Goal: Task Accomplishment & Management: Manage account settings

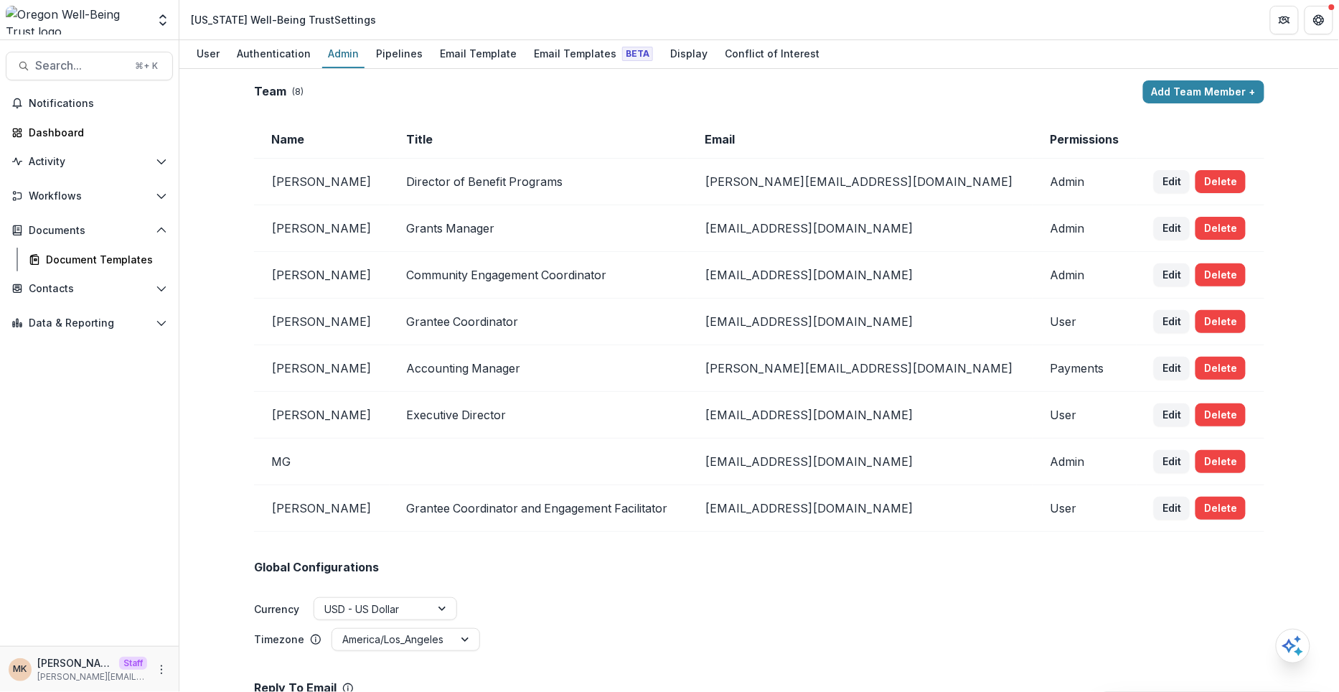
click at [164, 24] on polyline "Open entity switcher" at bounding box center [163, 23] width 6 height 3
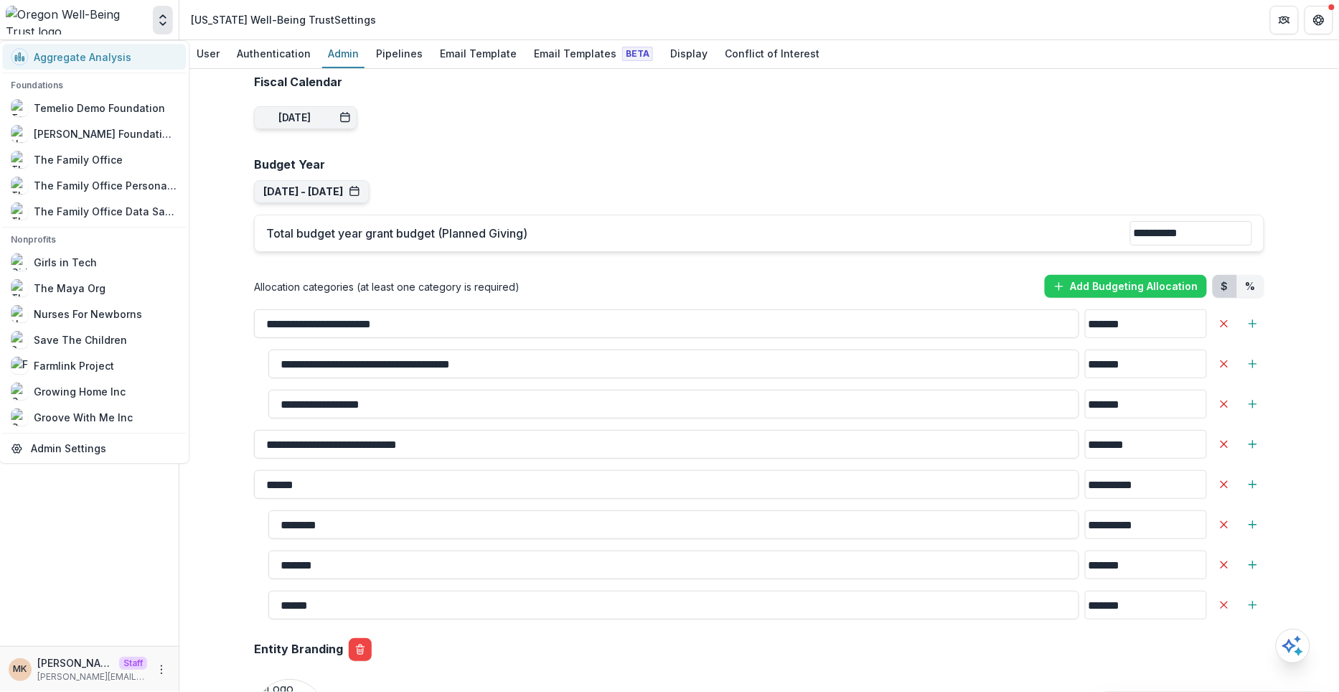
scroll to position [1222, 0]
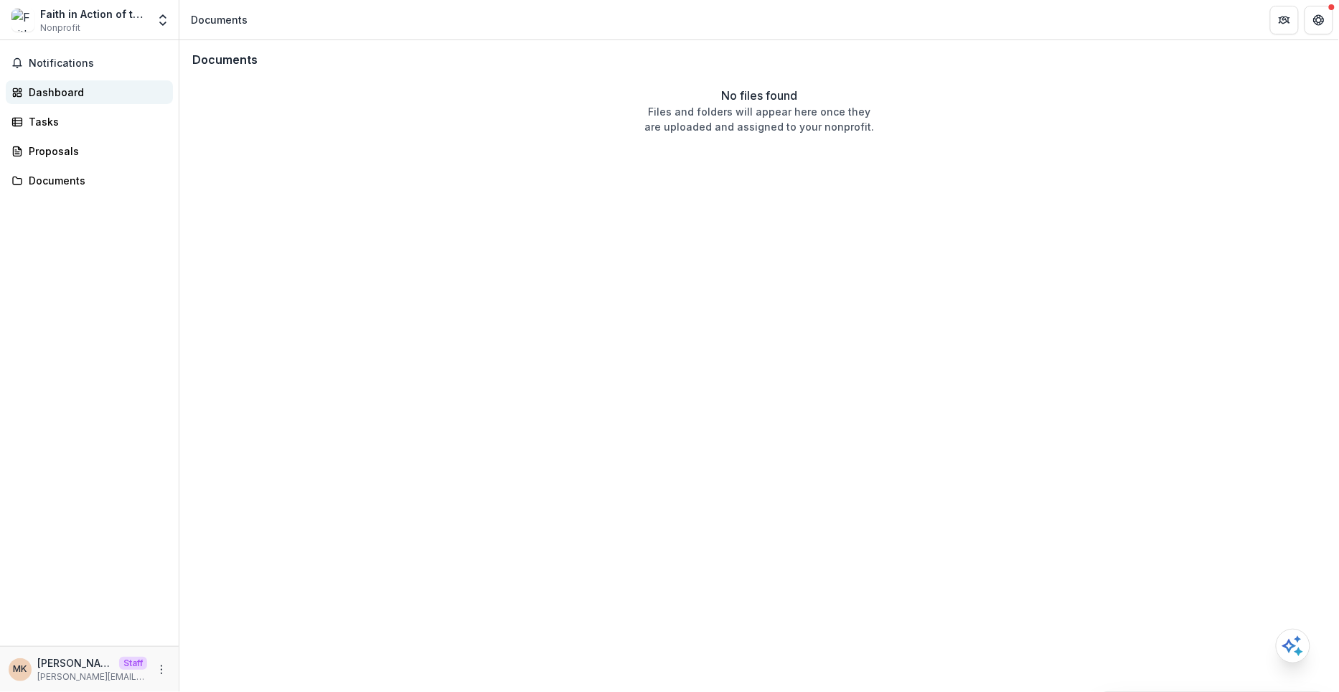
click at [78, 90] on div "Dashboard" at bounding box center [95, 92] width 133 height 15
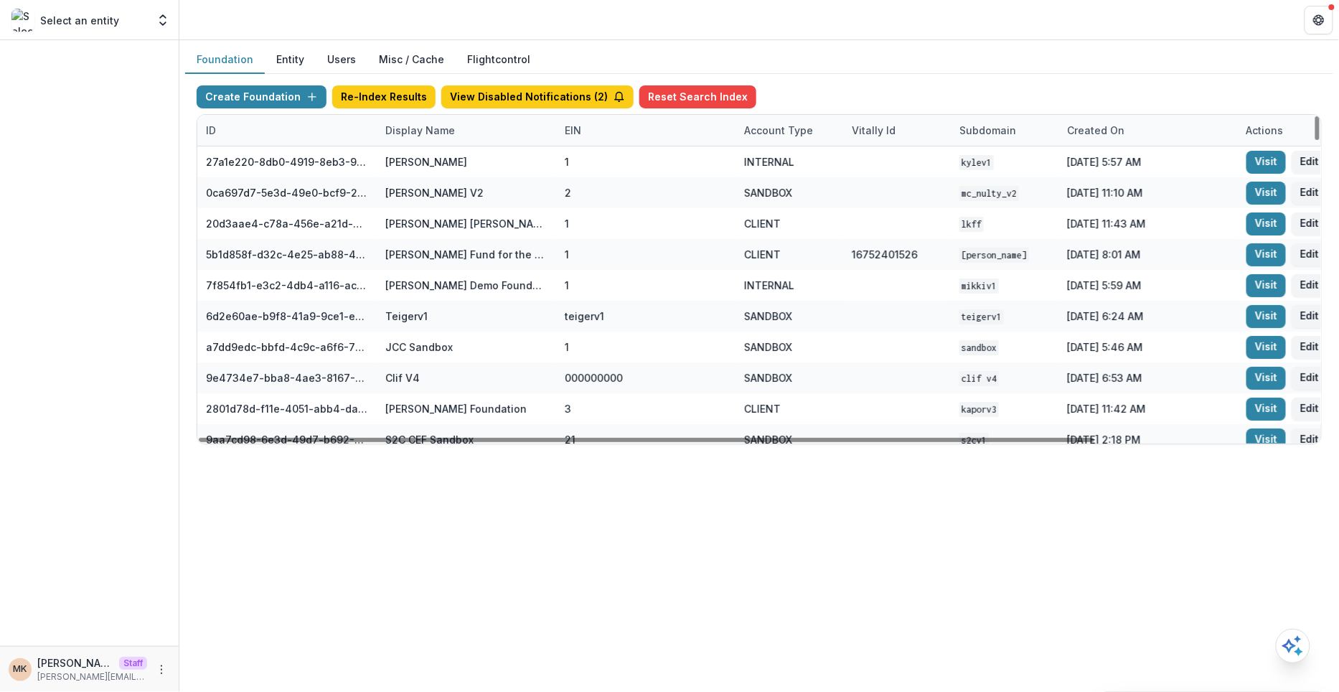
click at [414, 127] on div "Display Name" at bounding box center [420, 130] width 87 height 15
click at [415, 157] on input at bounding box center [465, 161] width 172 height 23
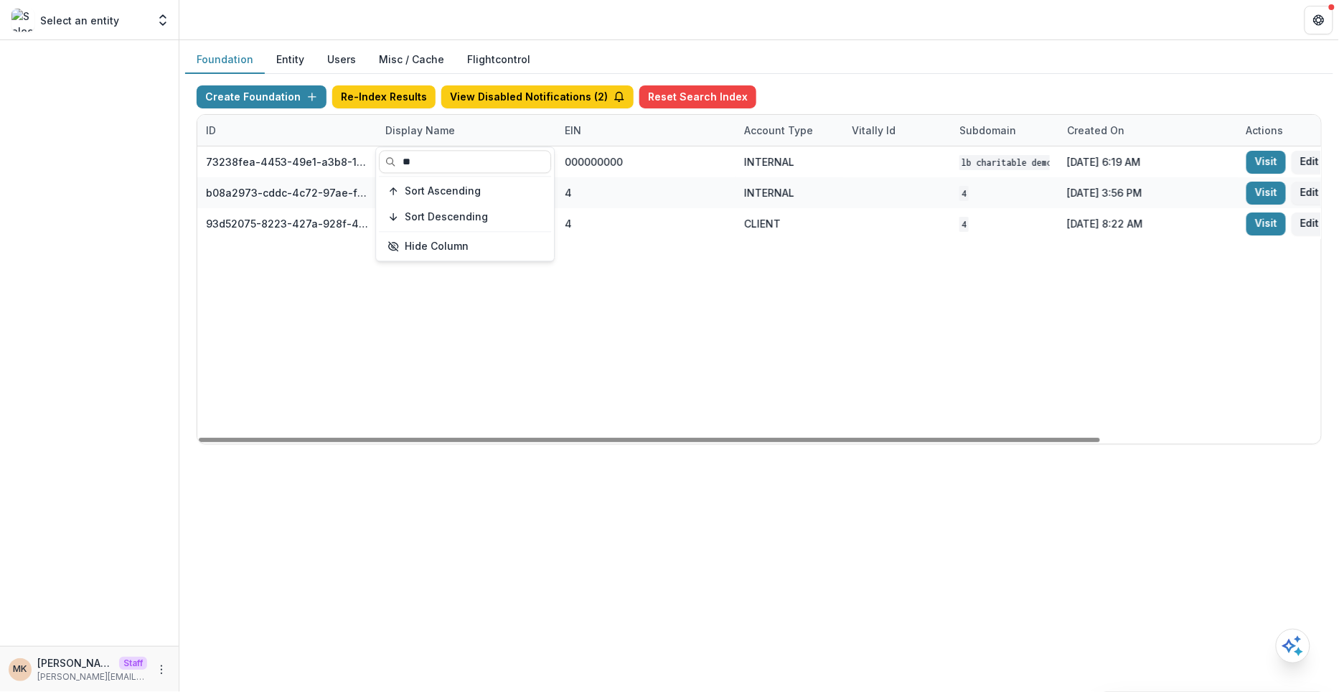
type input "**"
click at [884, 74] on div "Create Foundation Re-Index Results View Disabled Notifications ( 2 ) Reset Sear…" at bounding box center [759, 265] width 1149 height 382
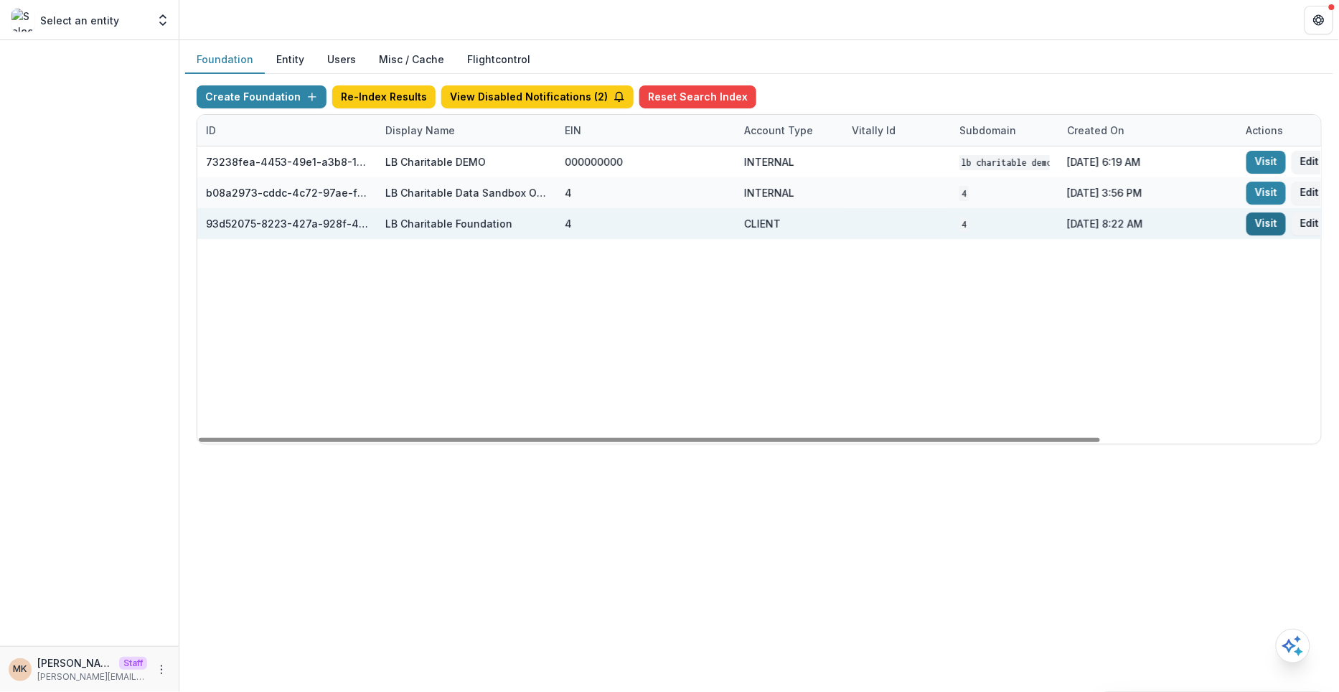
click at [1273, 218] on link "Visit" at bounding box center [1266, 223] width 39 height 23
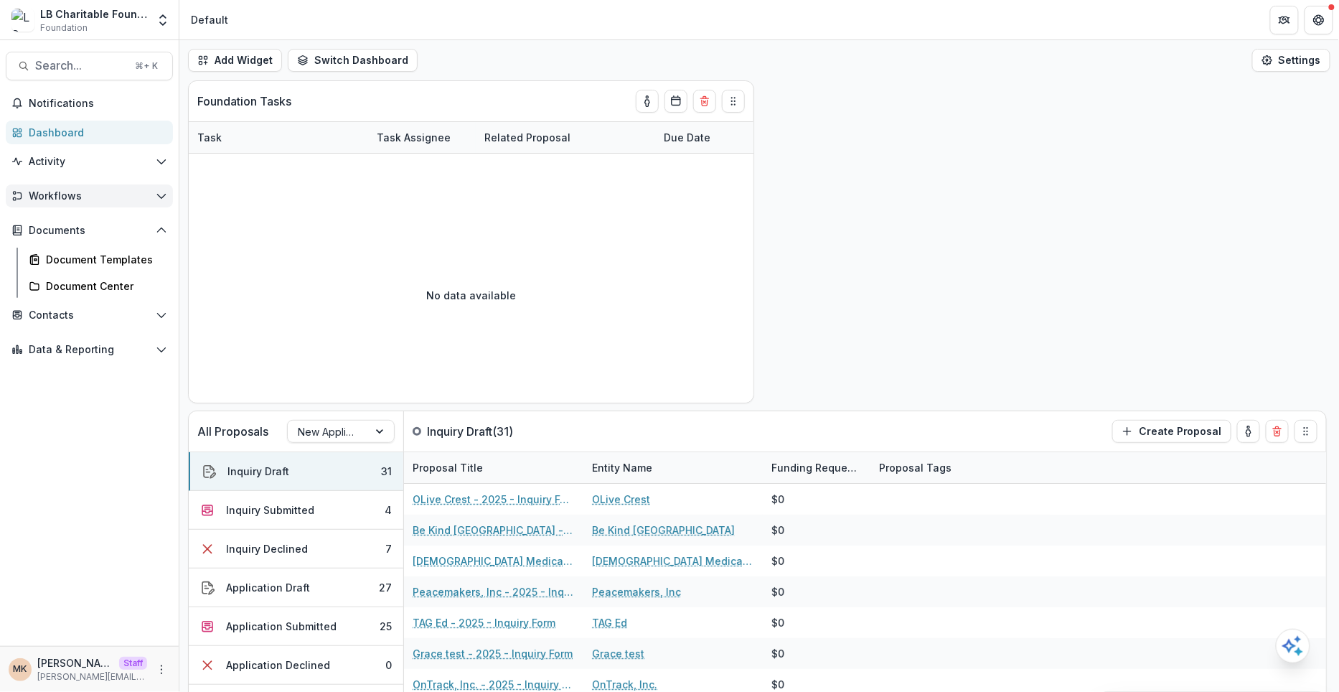
click at [72, 200] on span "Workflows" at bounding box center [89, 196] width 121 height 12
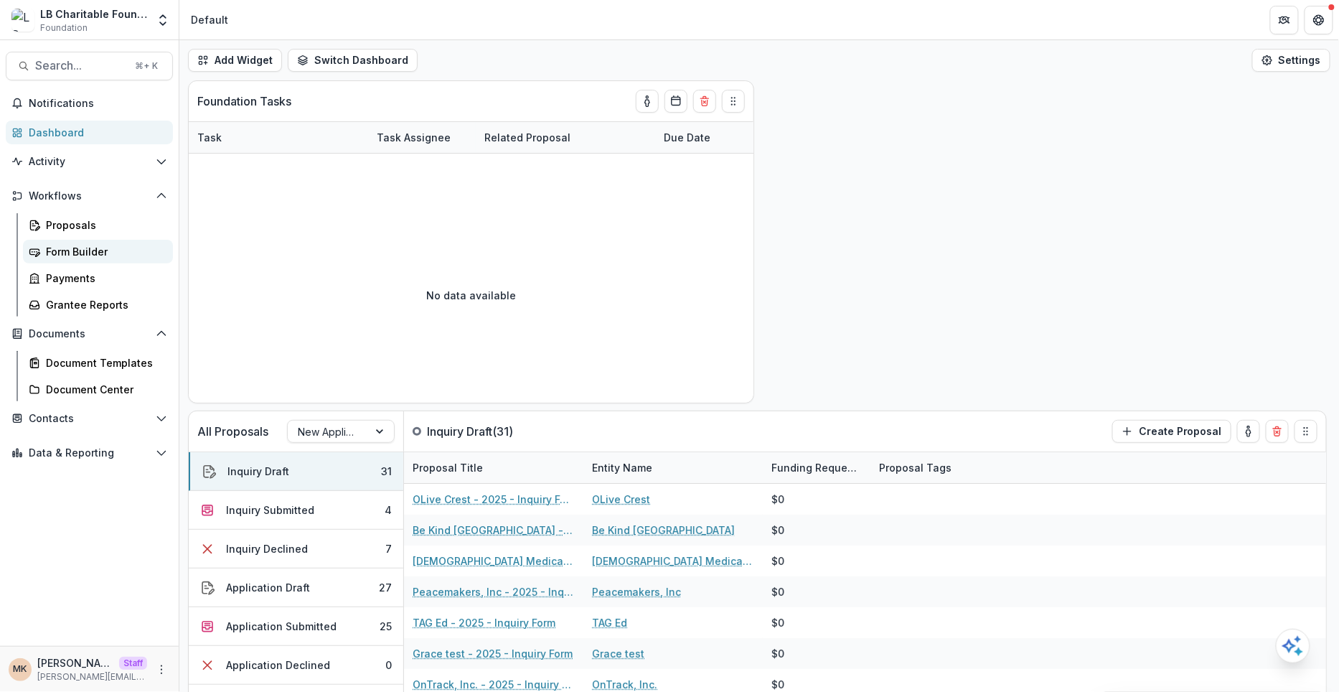
click at [71, 251] on div "Form Builder" at bounding box center [104, 251] width 116 height 15
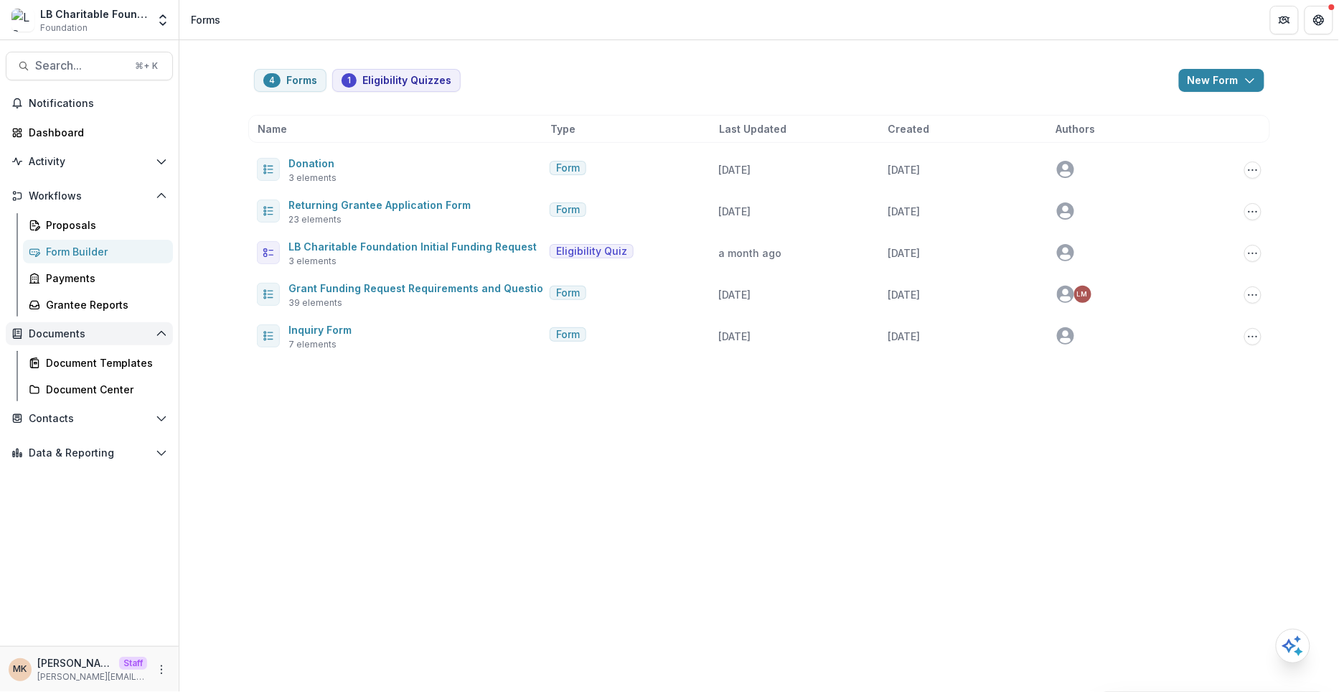
click at [64, 327] on button "Documents" at bounding box center [89, 333] width 167 height 23
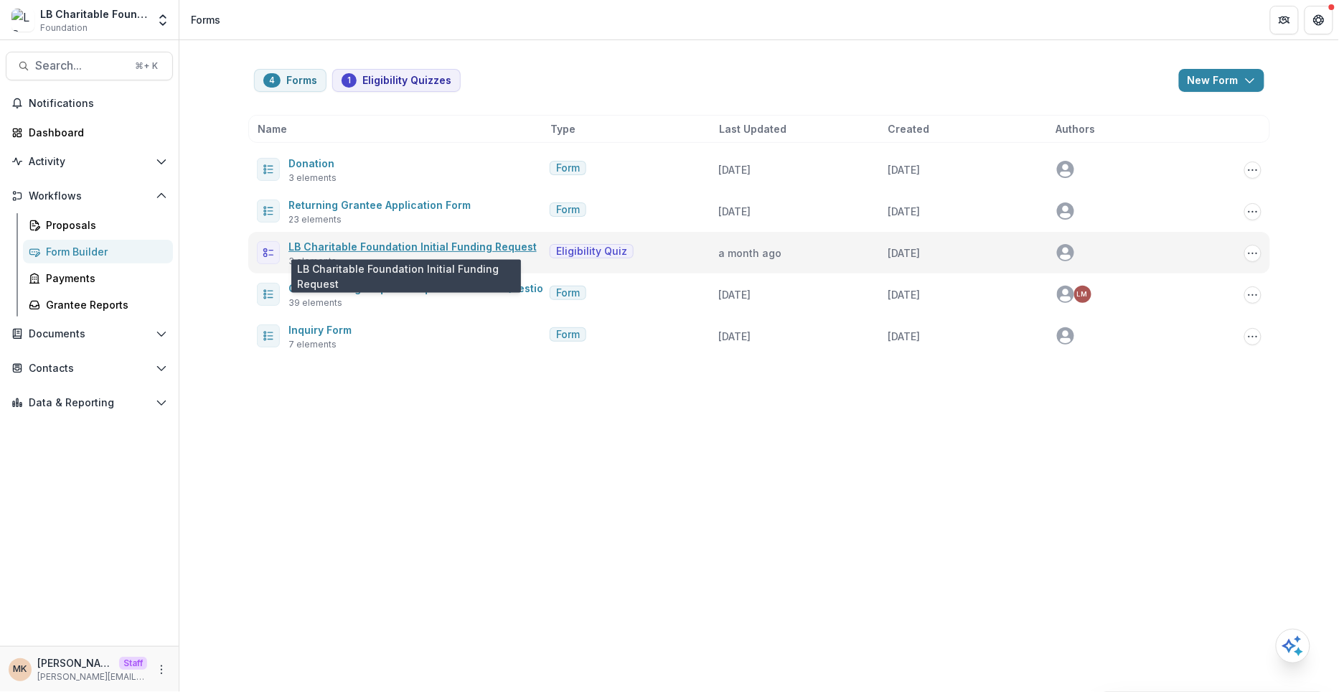
click at [368, 245] on link "LB Charitable Foundation Initial Funding Request" at bounding box center [413, 246] width 248 height 12
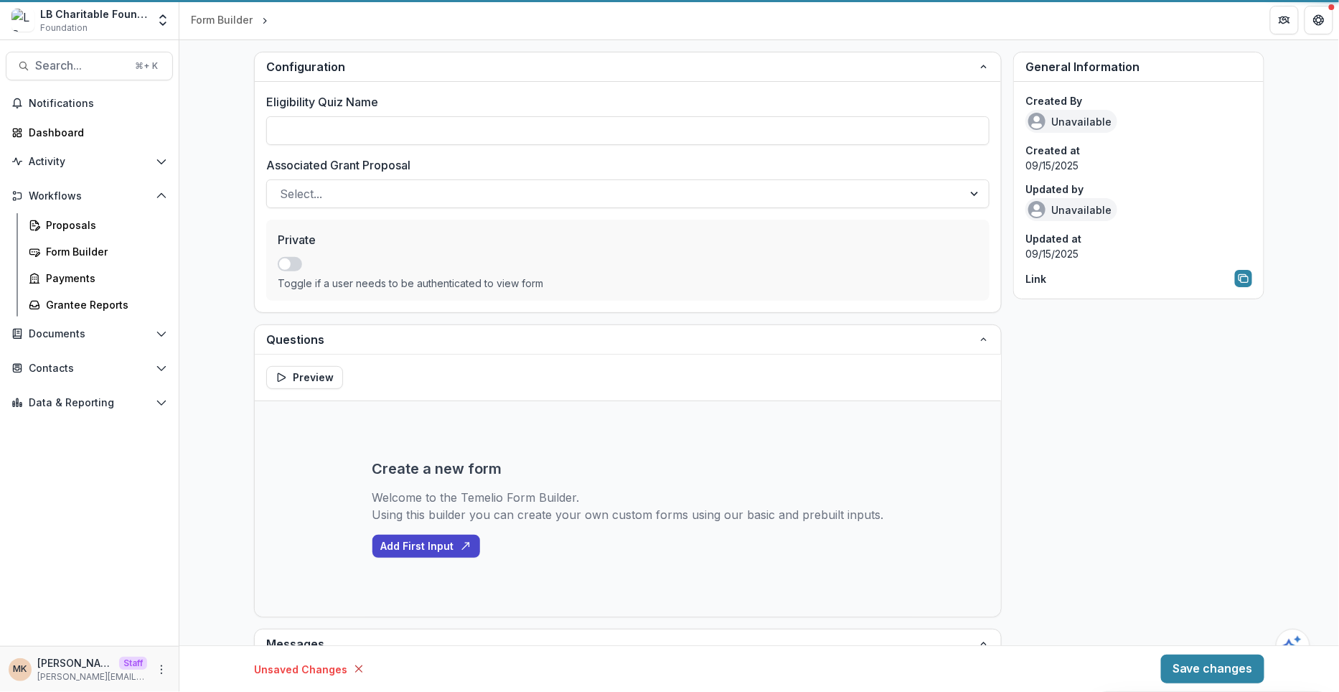
type input "**********"
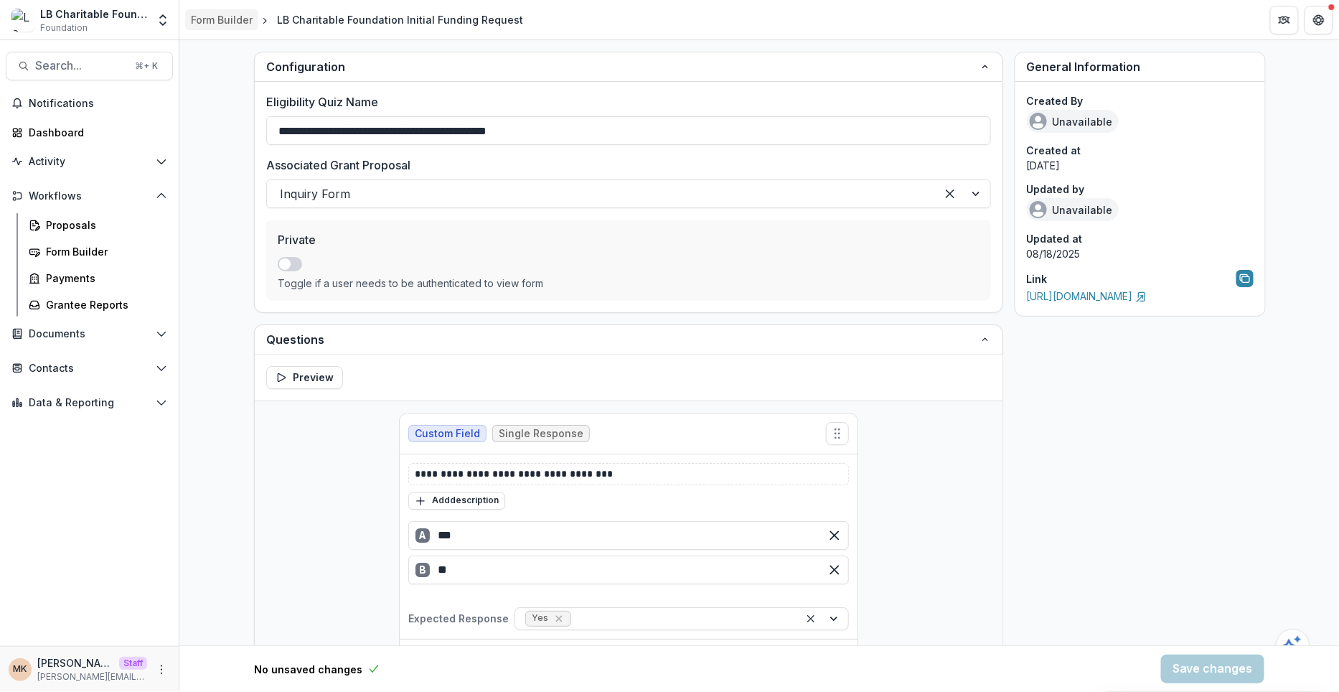
click at [239, 14] on div "Form Builder" at bounding box center [222, 19] width 62 height 15
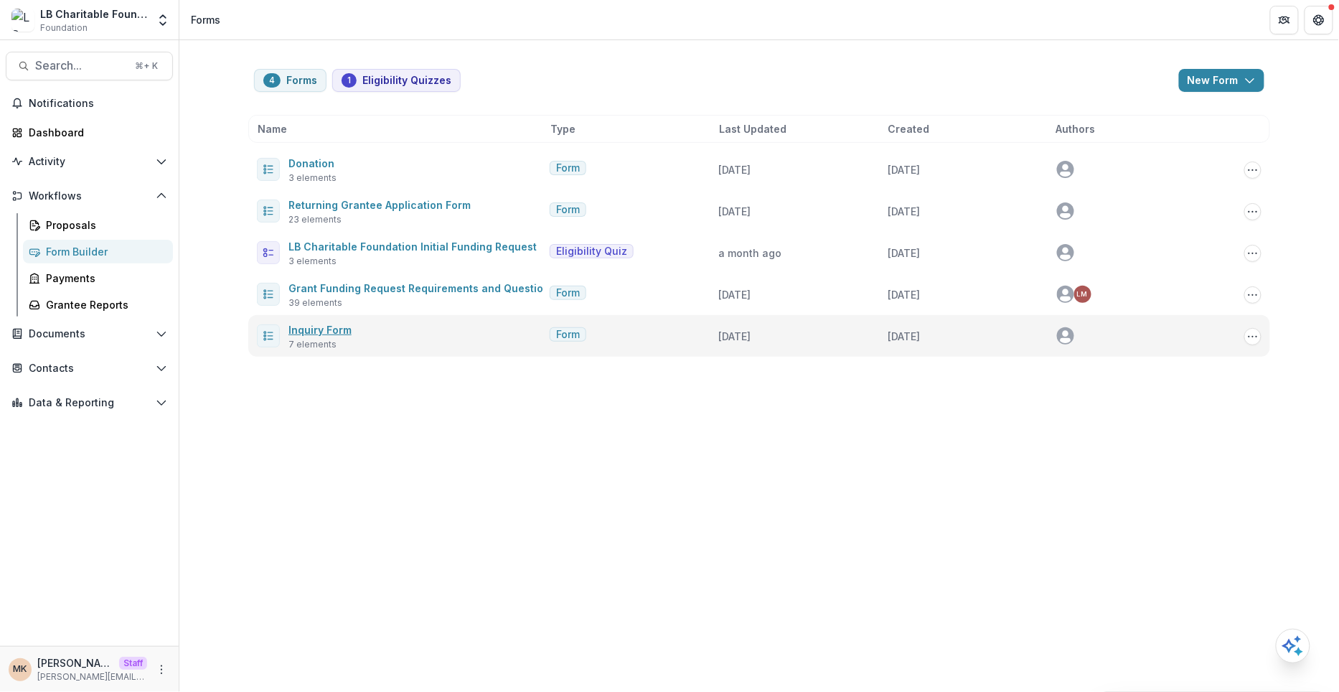
click at [313, 333] on link "Inquiry Form" at bounding box center [320, 330] width 63 height 12
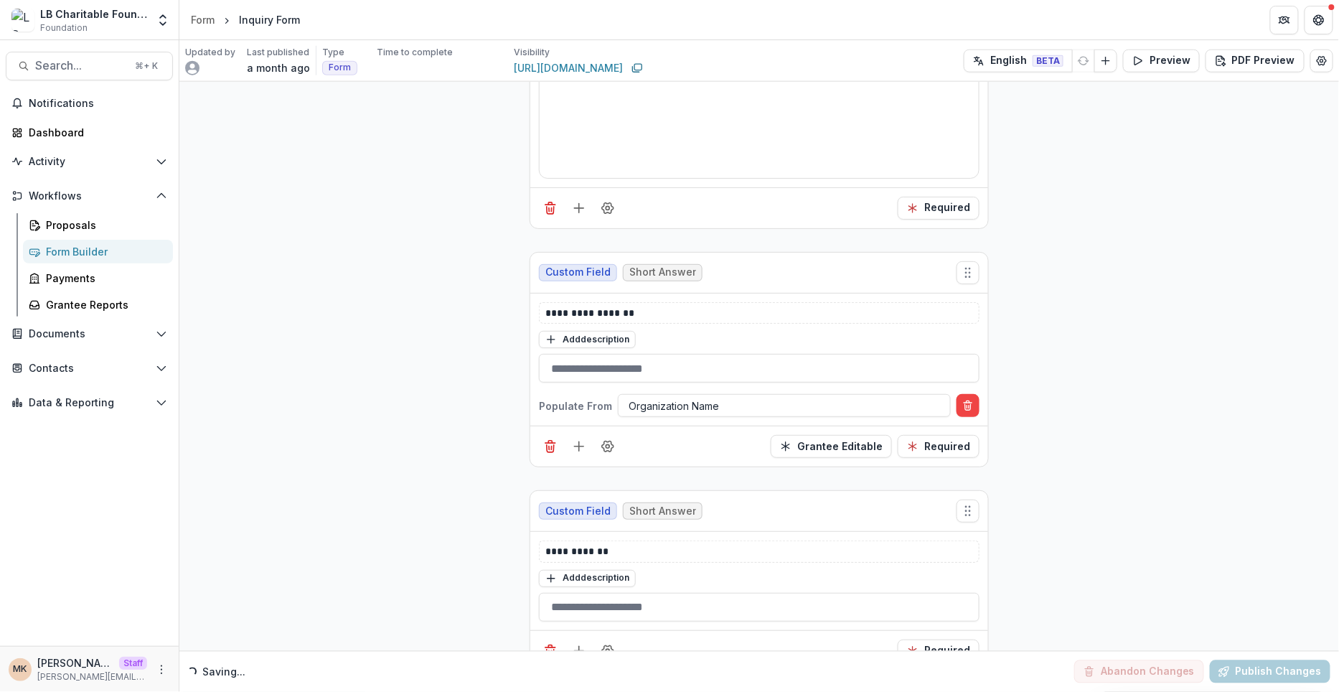
scroll to position [655, 0]
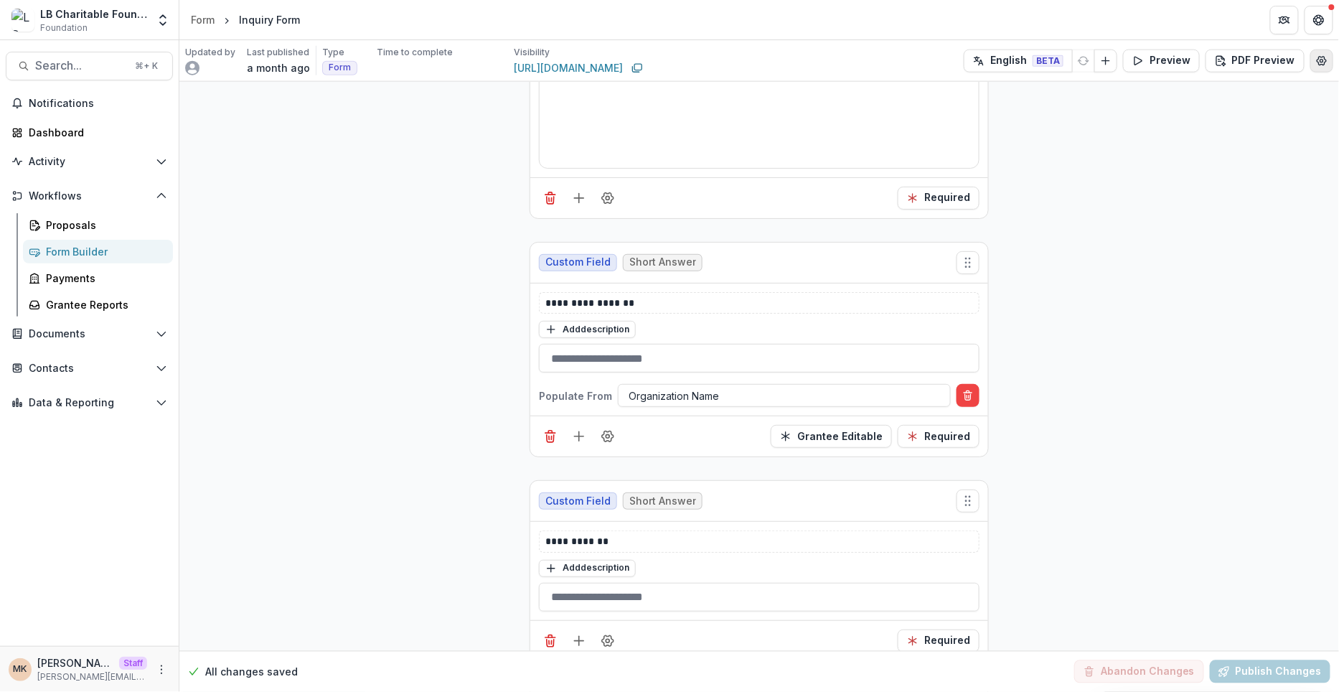
click at [1312, 58] on button "Edit Form Settings" at bounding box center [1322, 61] width 23 height 23
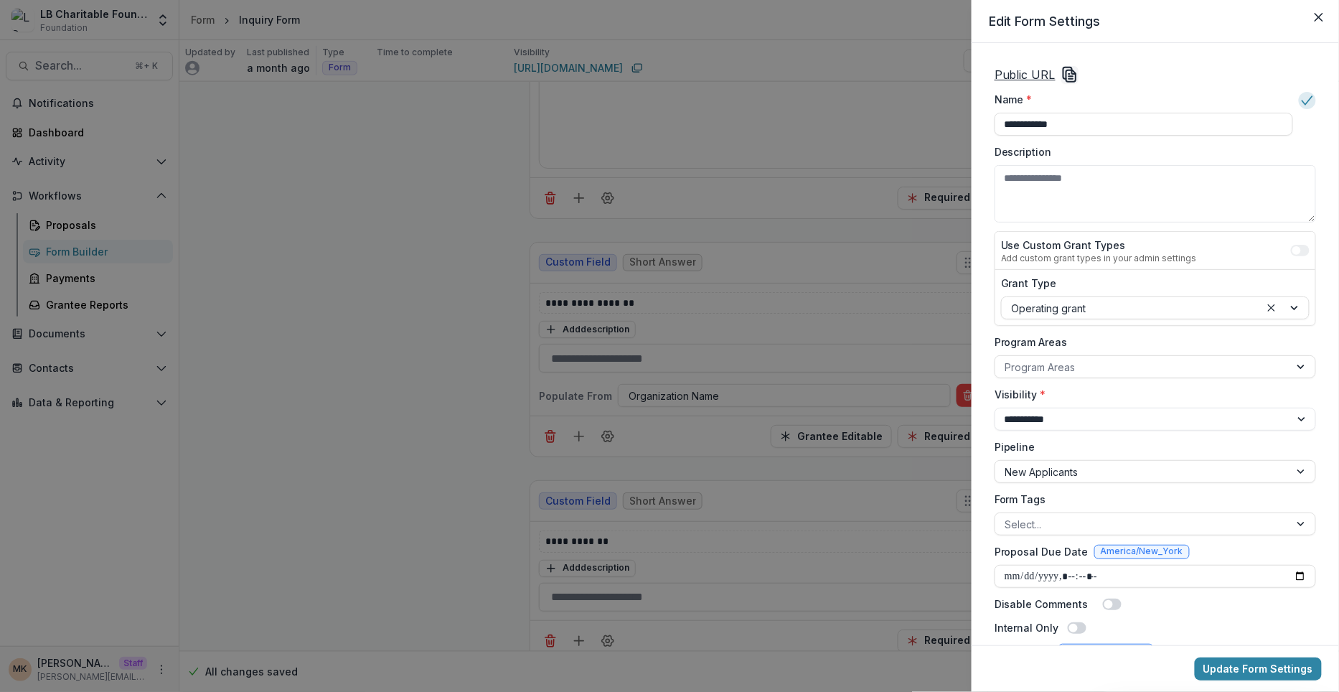
click at [1028, 75] on u "Public URL" at bounding box center [1025, 74] width 61 height 14
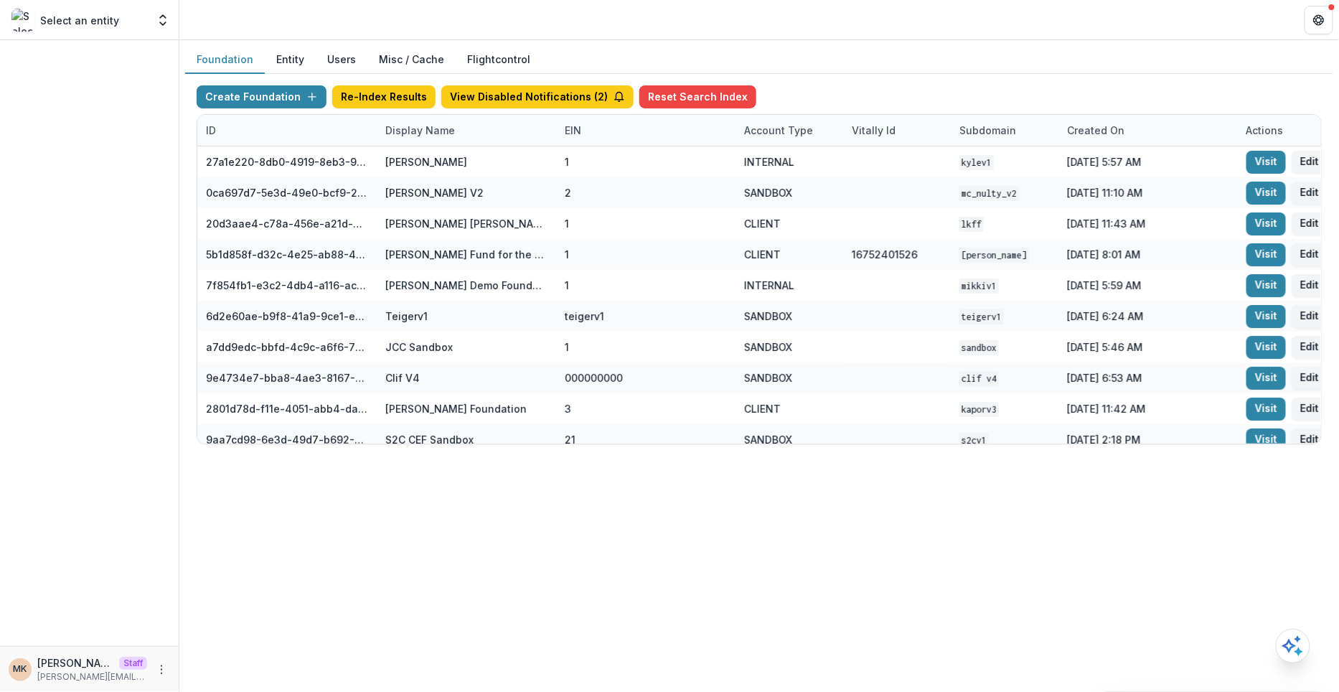
click at [329, 52] on button "Users" at bounding box center [342, 60] width 52 height 28
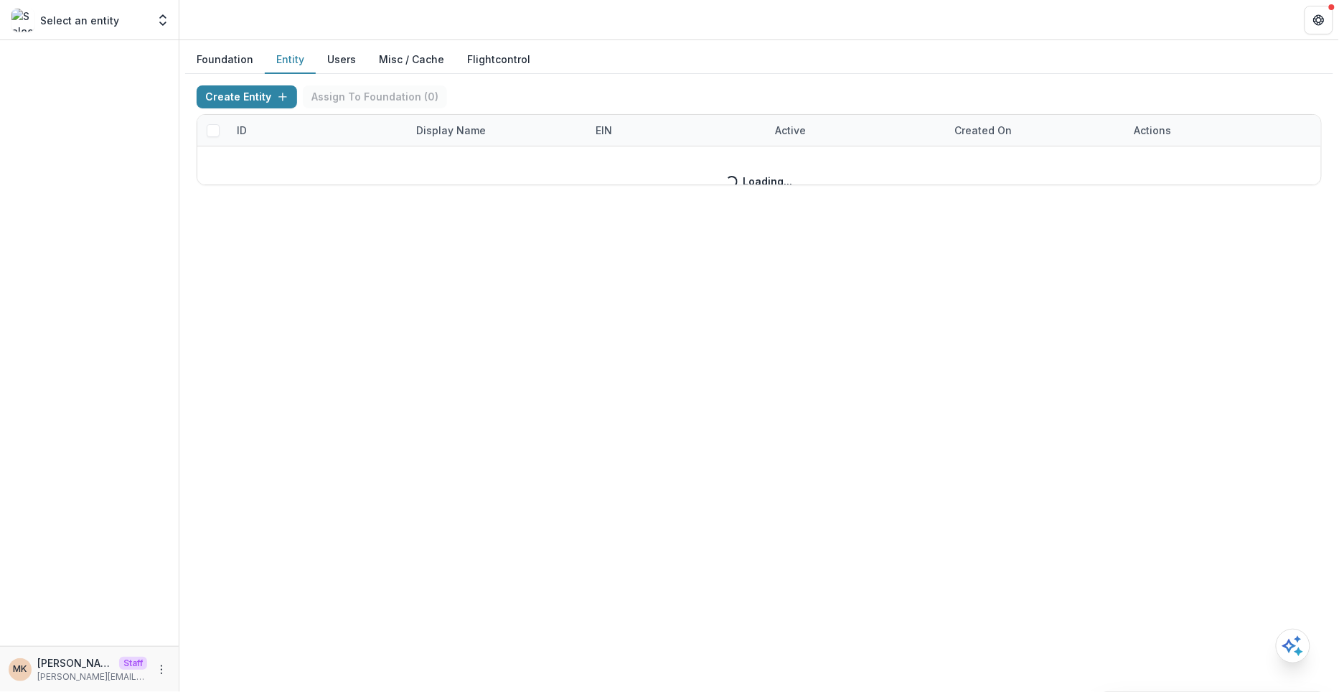
click at [290, 57] on button "Entity" at bounding box center [290, 60] width 51 height 28
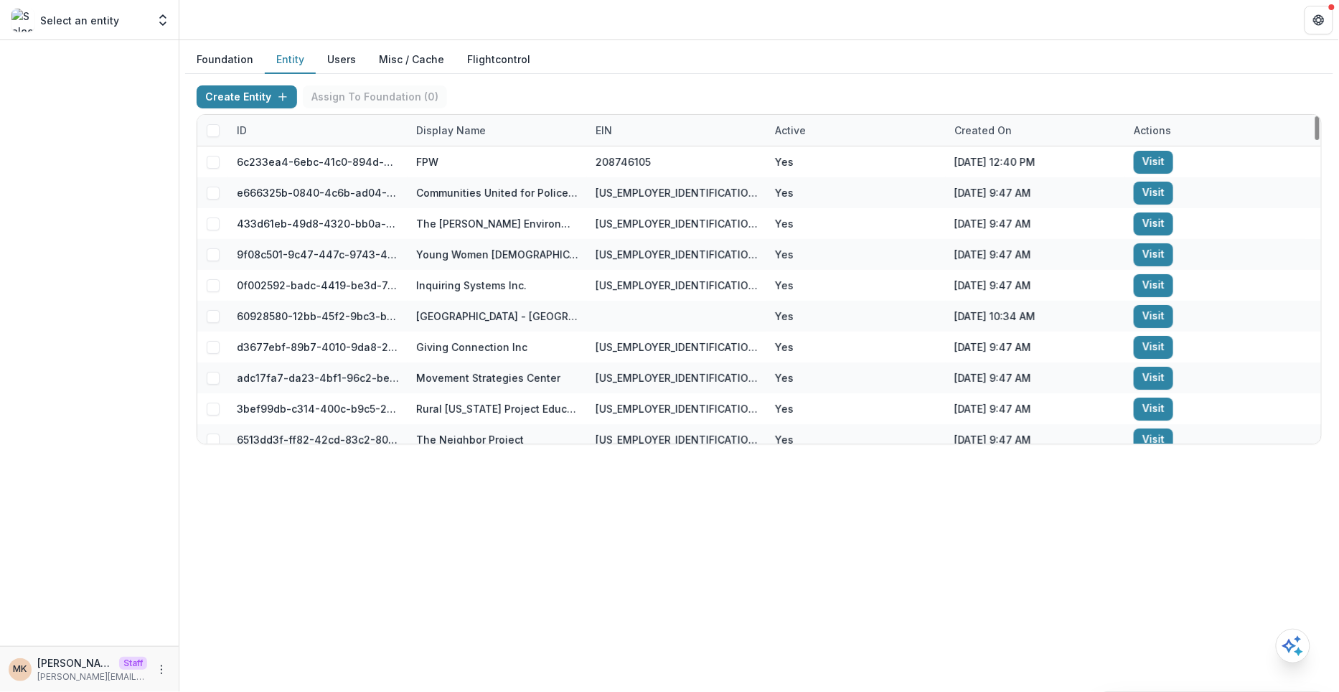
click at [430, 133] on div "Display Name" at bounding box center [451, 130] width 87 height 15
click at [462, 157] on input at bounding box center [497, 161] width 172 height 23
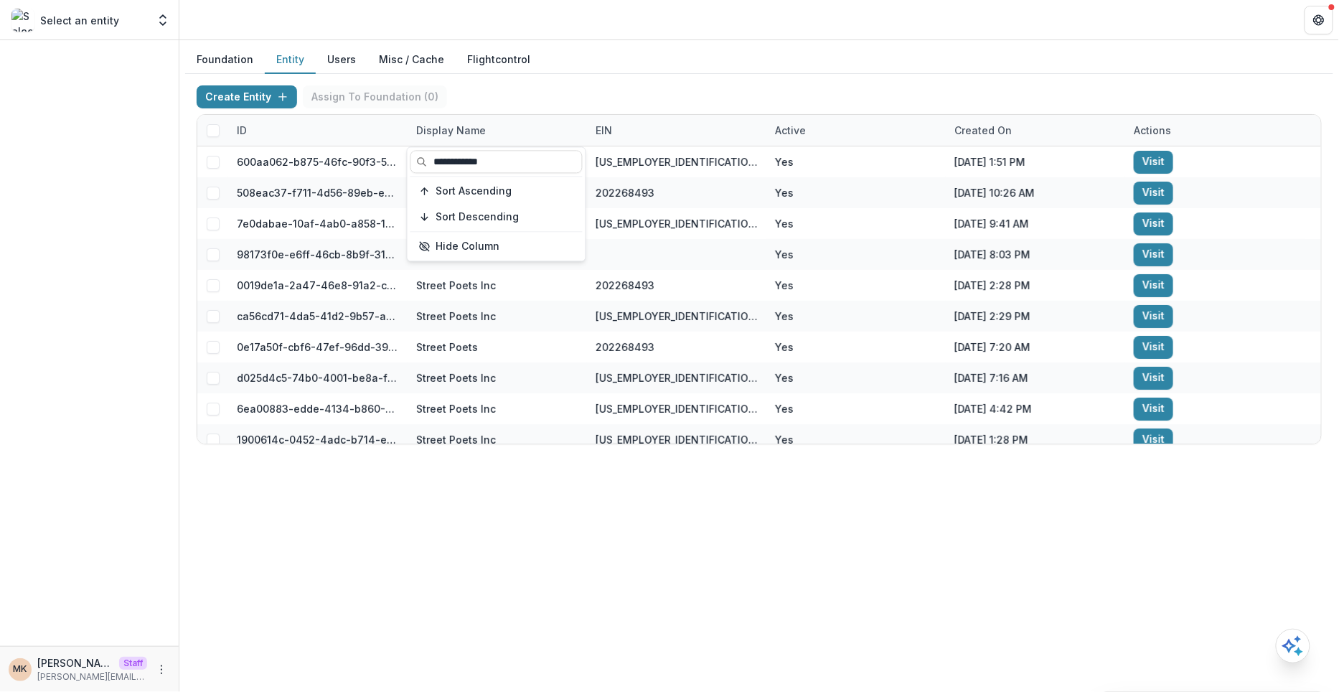
type input "**********"
click at [580, 104] on div "Create Entity Assign To Foundation ( 0 )" at bounding box center [760, 99] width 1126 height 29
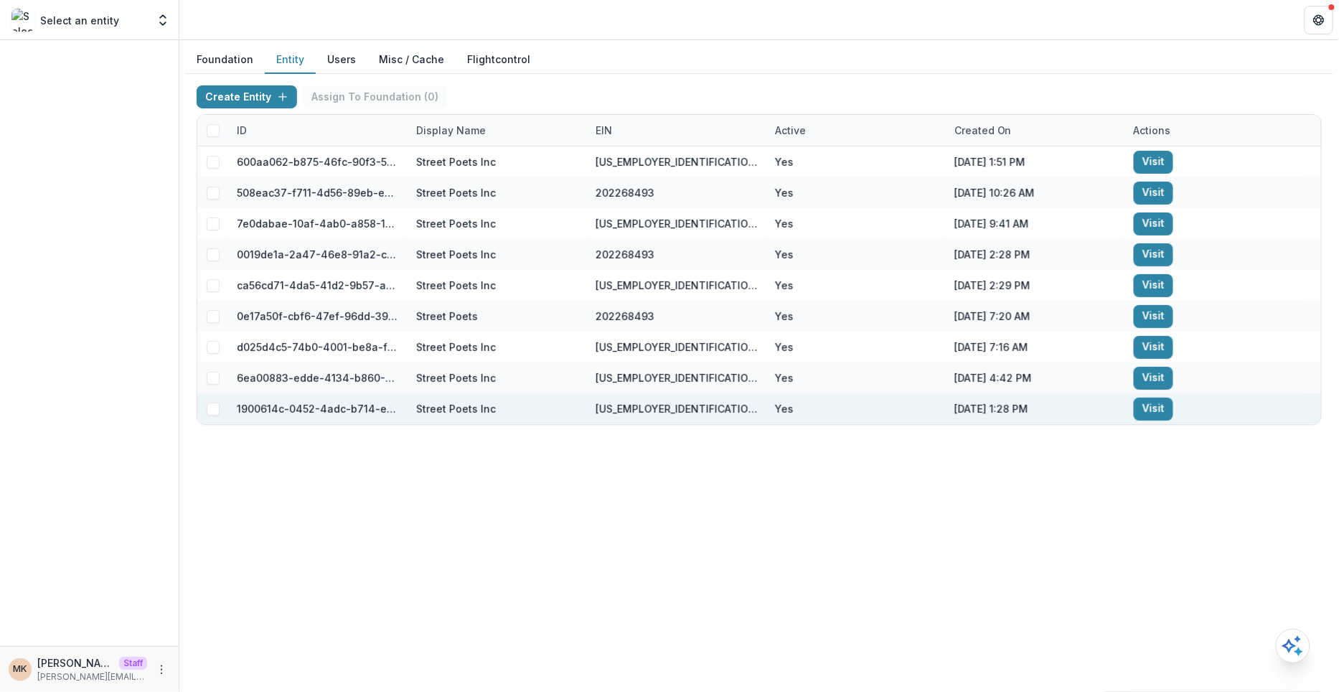
click at [1154, 406] on link "Visit" at bounding box center [1153, 409] width 39 height 23
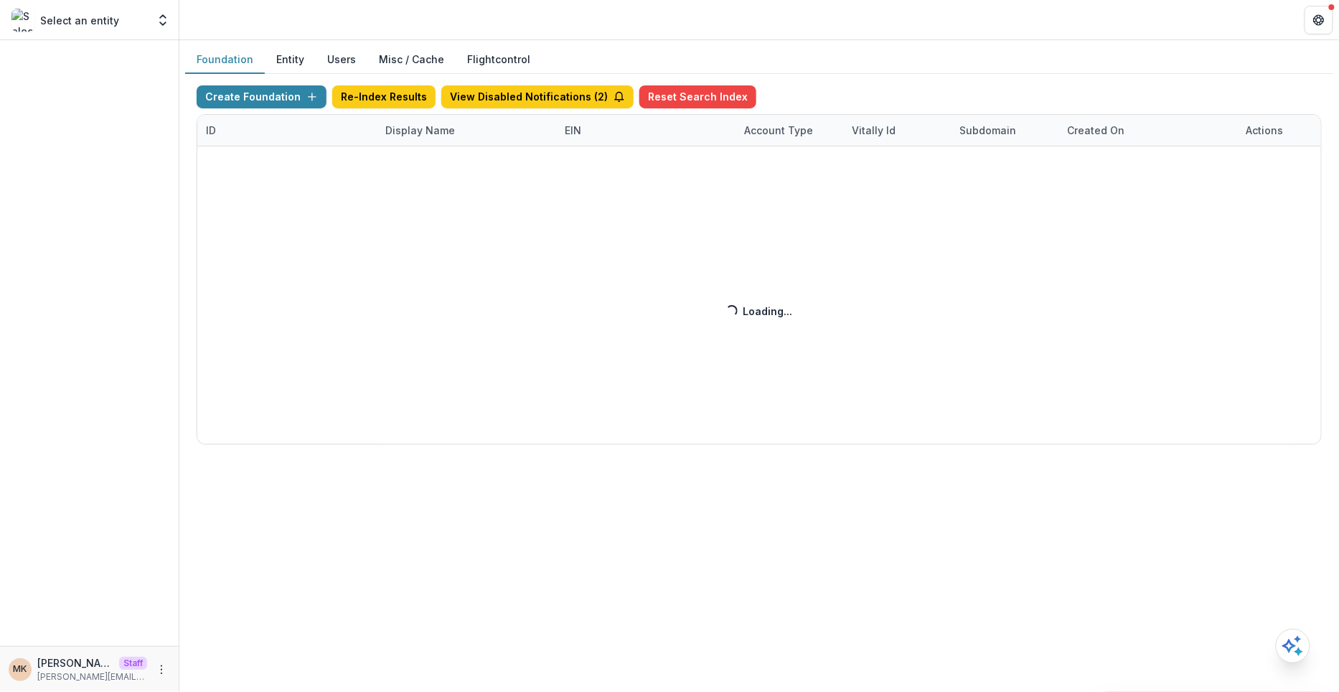
click at [284, 73] on button "Entity" at bounding box center [290, 60] width 51 height 28
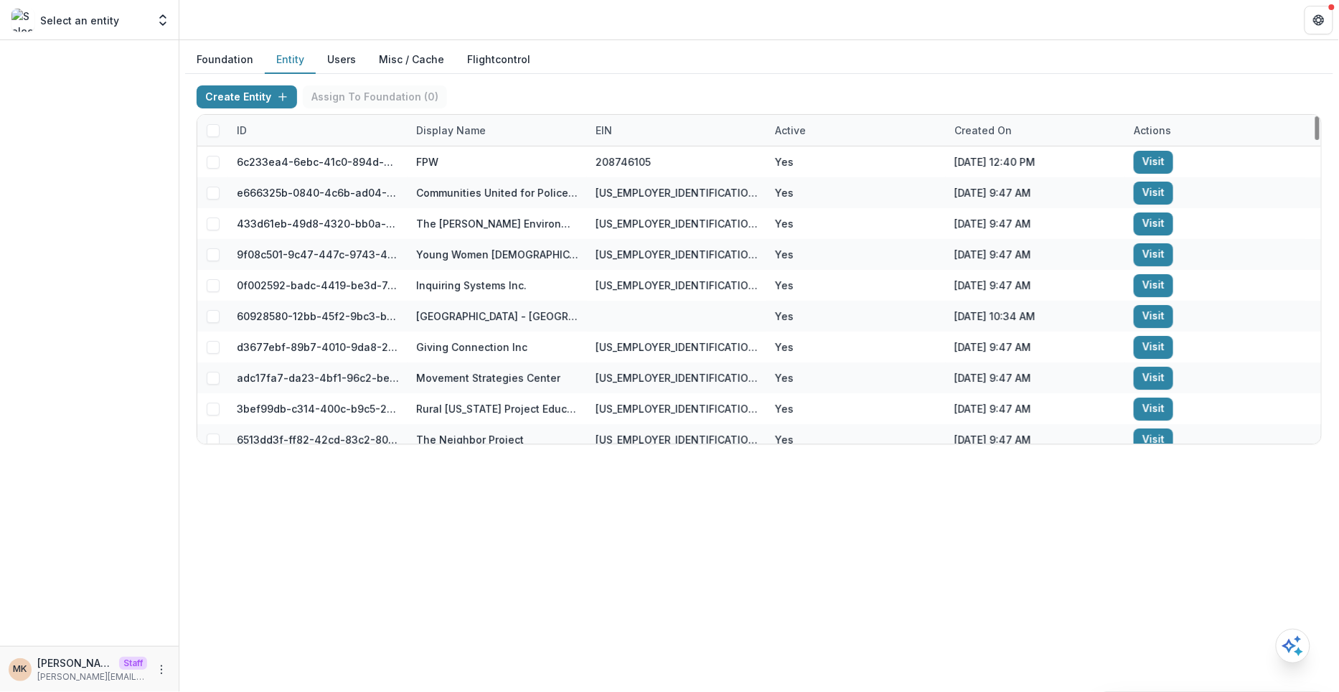
click at [467, 131] on div "Display Name" at bounding box center [451, 130] width 87 height 15
click at [460, 156] on input at bounding box center [497, 161] width 172 height 23
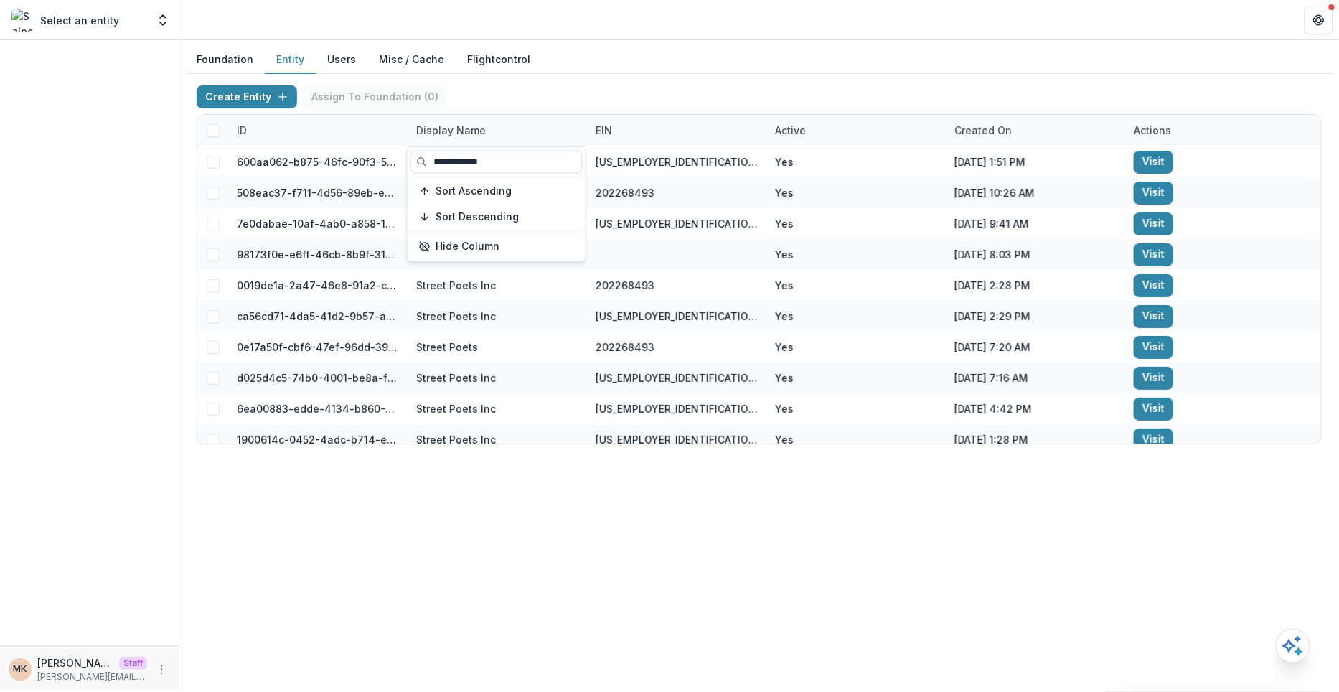
type input "**********"
click at [604, 105] on div "Create Entity Assign To Foundation ( 0 )" at bounding box center [760, 99] width 1126 height 29
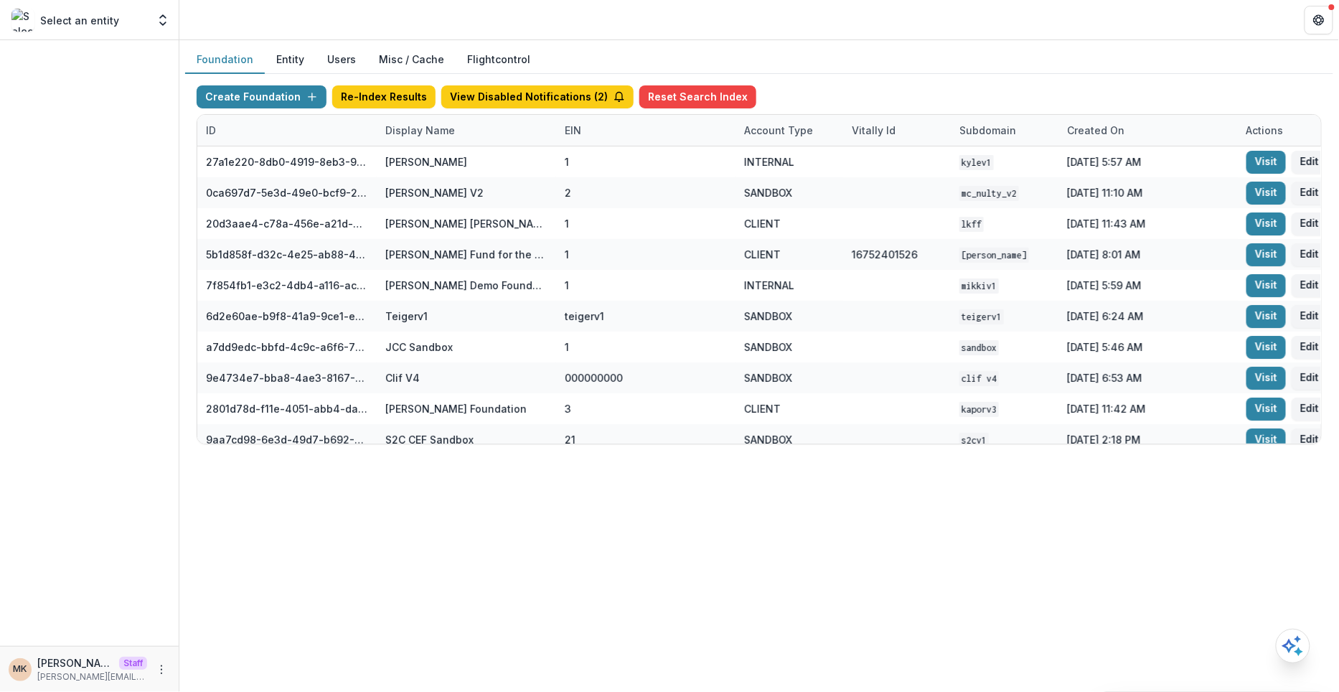
click at [899, 46] on div "Foundation Entity Users Misc / Cache Flightcontrol" at bounding box center [759, 60] width 1149 height 28
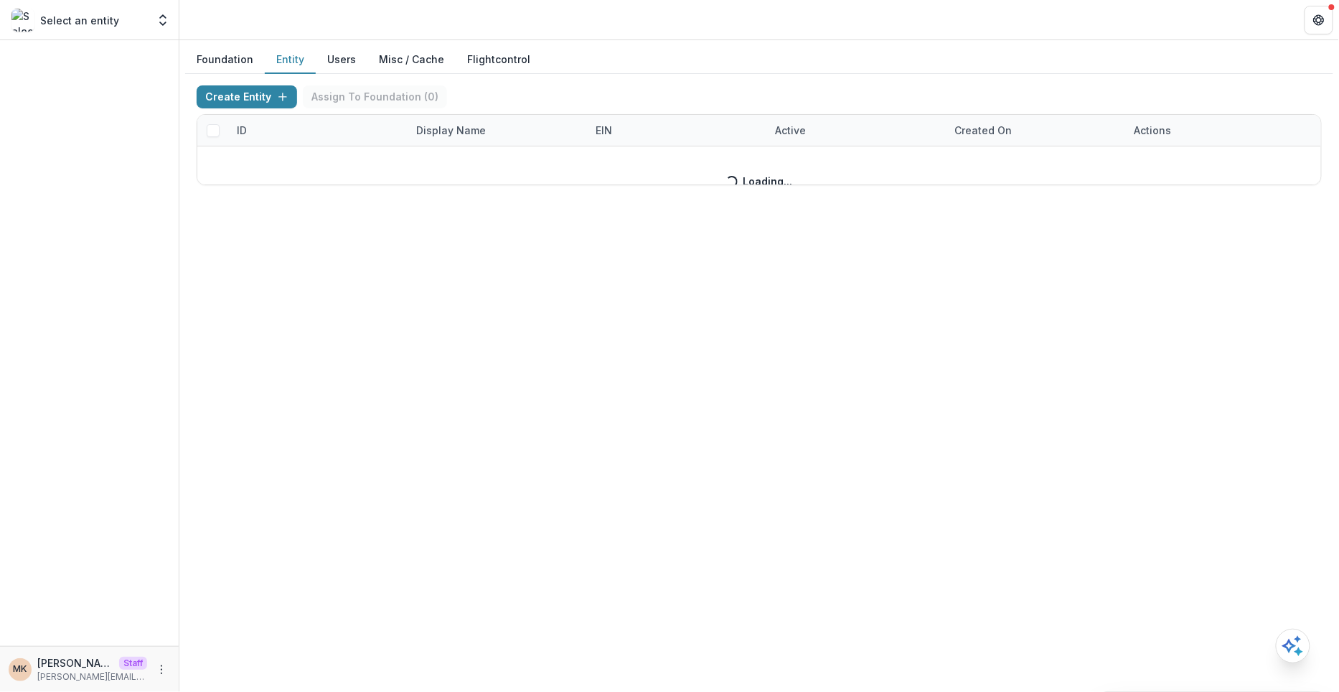
click at [290, 56] on button "Entity" at bounding box center [290, 60] width 51 height 28
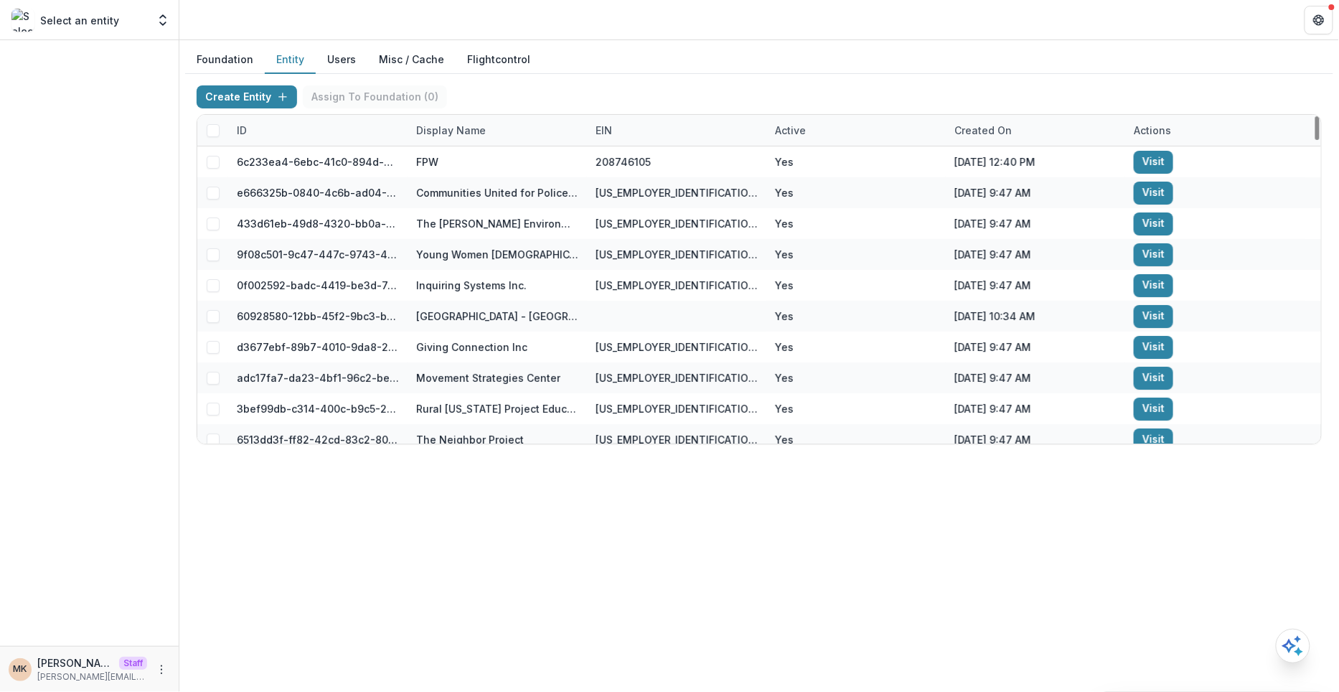
click at [476, 131] on div "Display Name" at bounding box center [451, 130] width 87 height 15
click at [457, 151] on input at bounding box center [497, 161] width 172 height 23
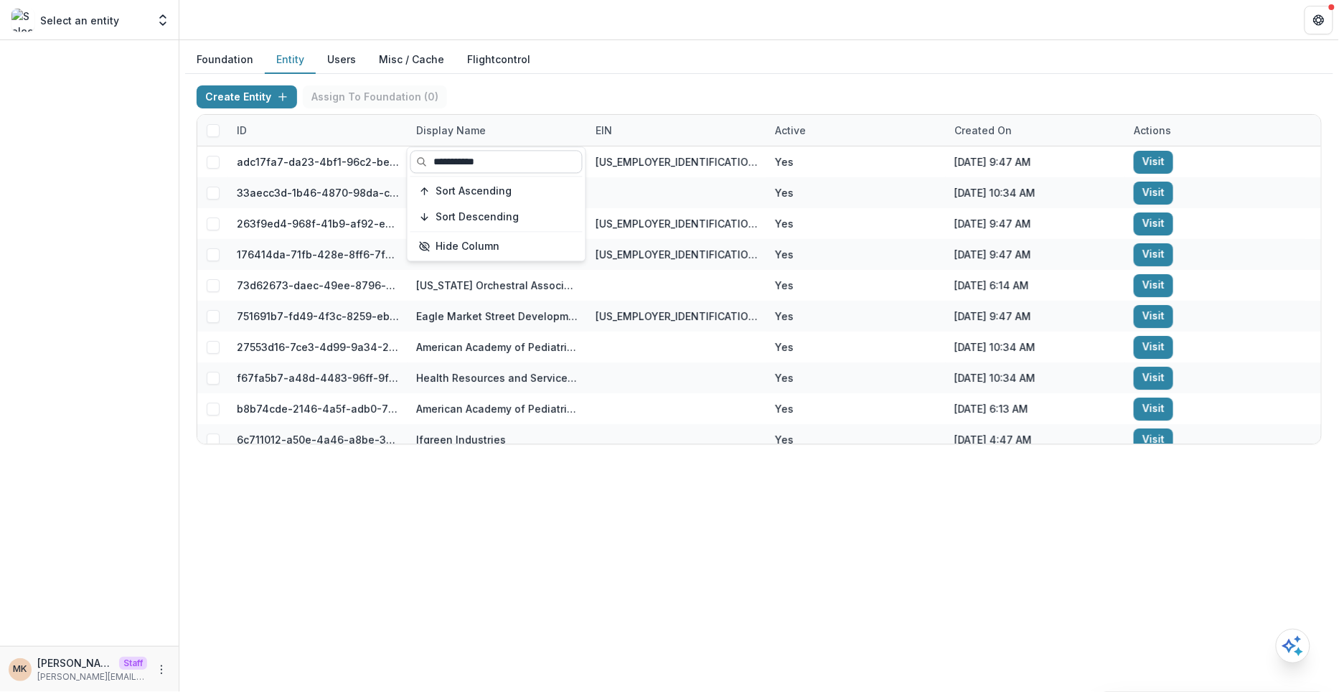
click at [449, 159] on input "**********" at bounding box center [497, 161] width 172 height 23
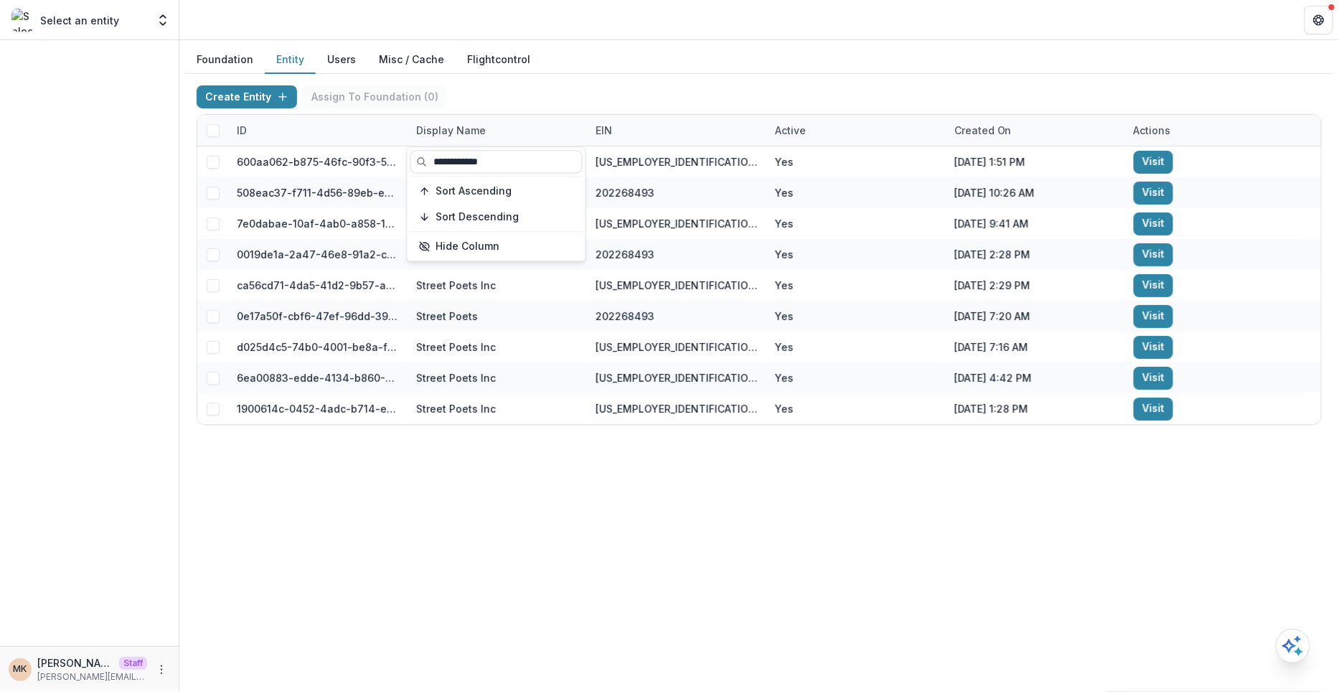
type input "**********"
click at [558, 103] on div "Create Entity Assign To Foundation ( 0 )" at bounding box center [760, 99] width 1126 height 29
click at [331, 60] on button "Users" at bounding box center [342, 60] width 52 height 28
click at [340, 61] on button "Users" at bounding box center [342, 60] width 52 height 28
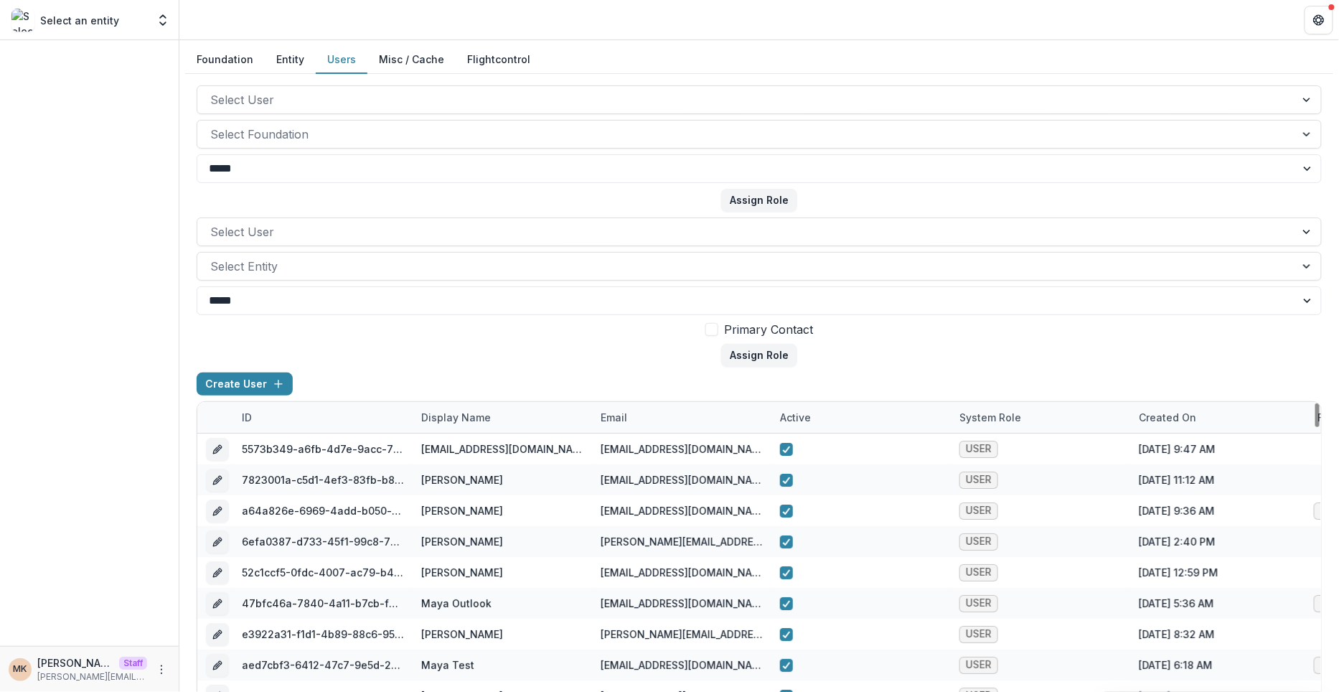
click at [612, 417] on div "email" at bounding box center [614, 417] width 44 height 15
click at [630, 452] on input at bounding box center [680, 448] width 172 height 23
paste input "**********"
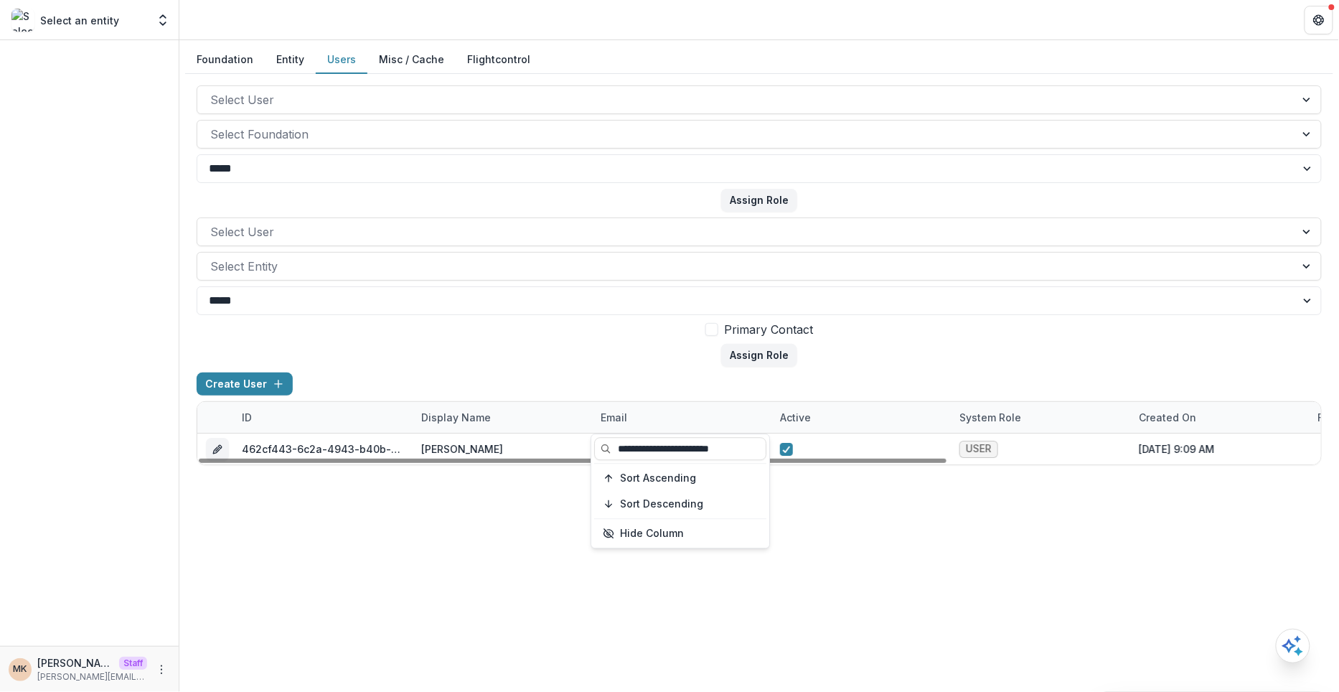
type input "**********"
click at [900, 380] on div "Create User" at bounding box center [760, 387] width 1126 height 29
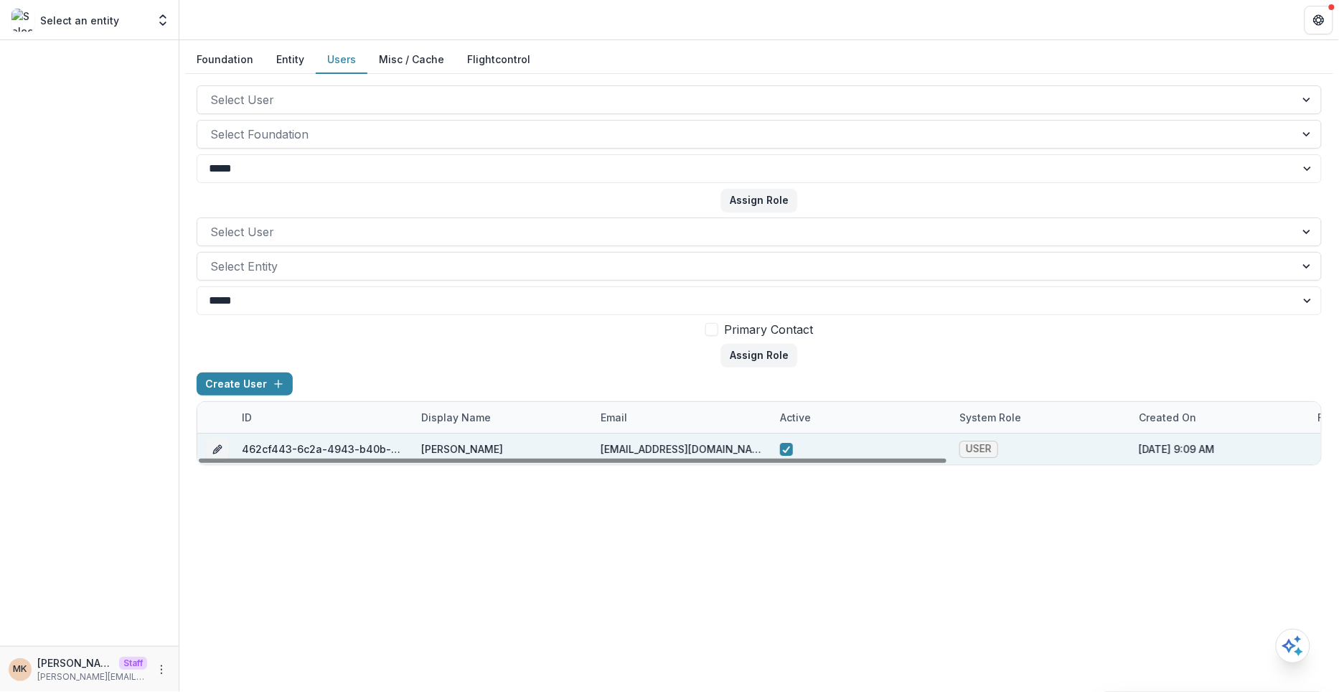
scroll to position [0, 561]
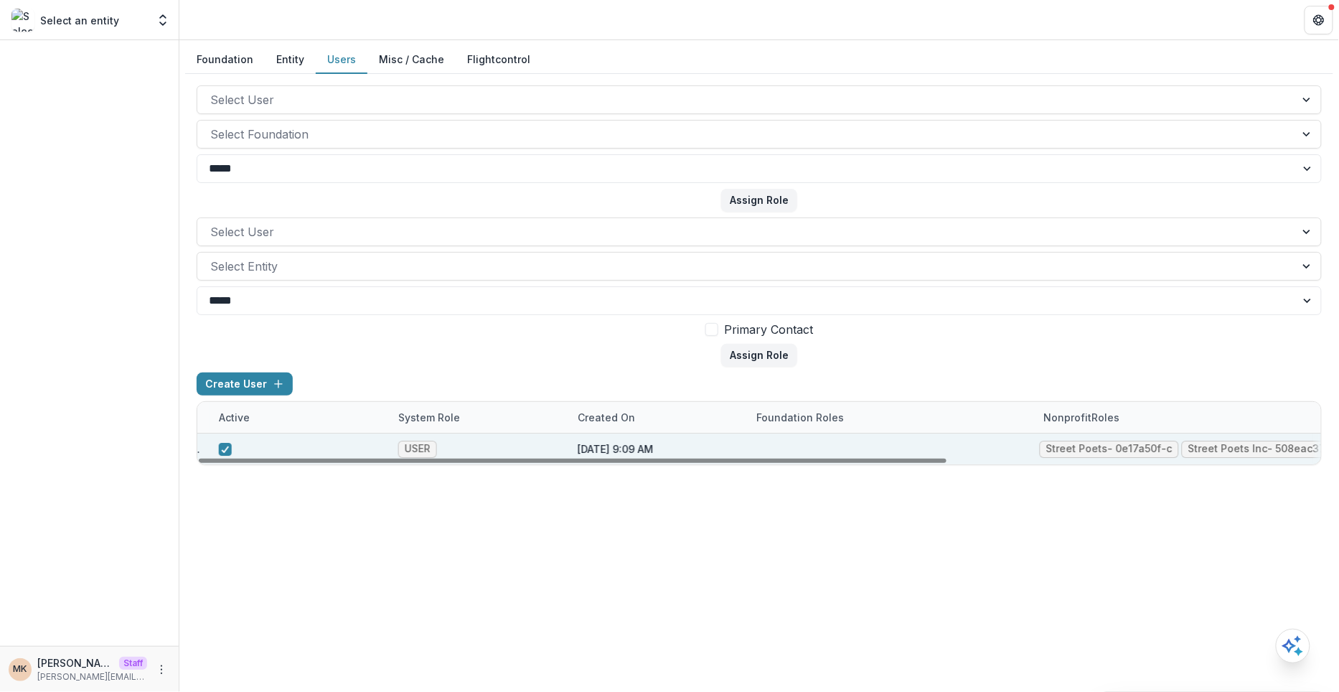
click at [1121, 437] on div "Street Poets - 0e17a50f-c Street Poets Inc - 508eac37-f" at bounding box center [1180, 449] width 287 height 31
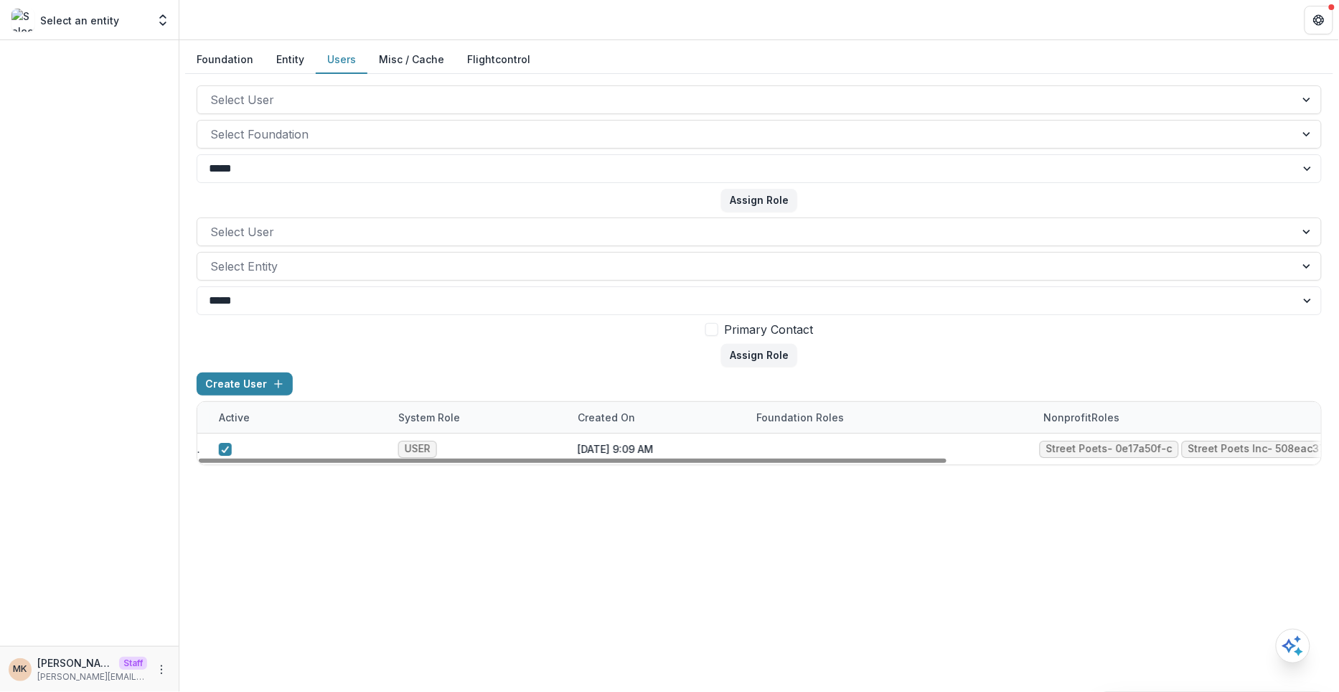
click at [1166, 518] on div "**********" at bounding box center [759, 366] width 1160 height 652
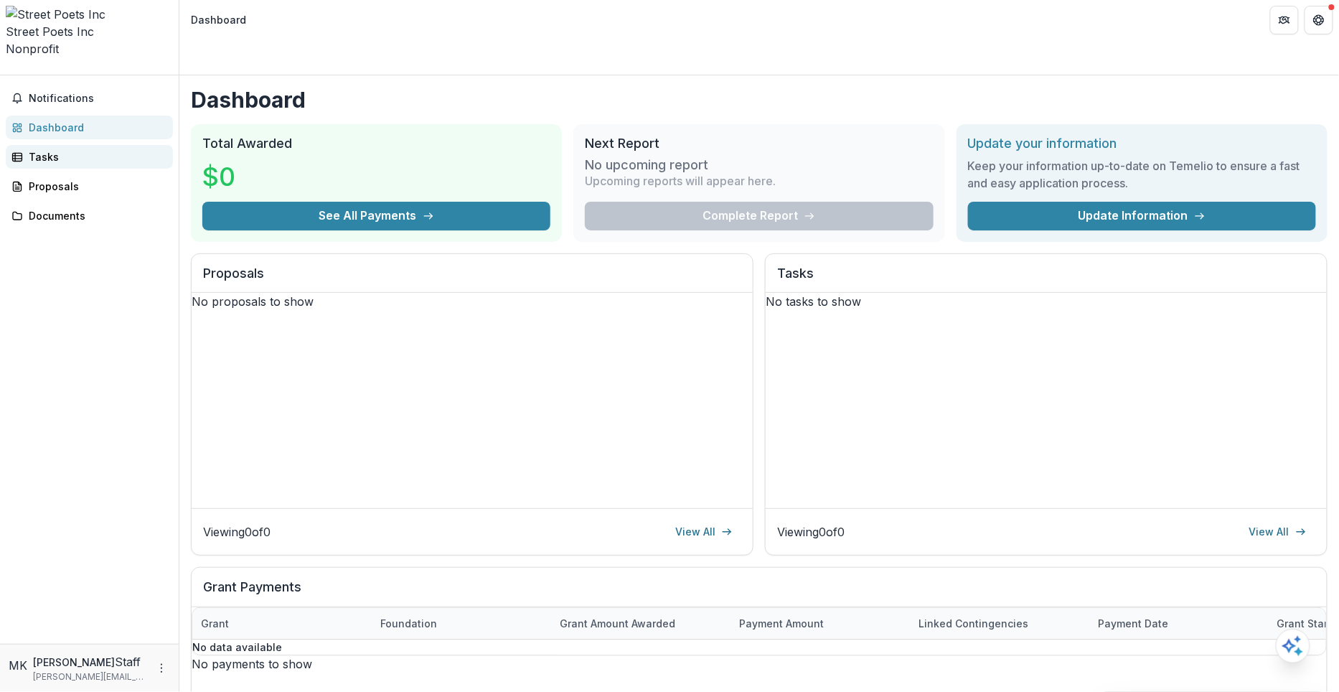
click at [79, 149] on div "Tasks" at bounding box center [95, 156] width 133 height 15
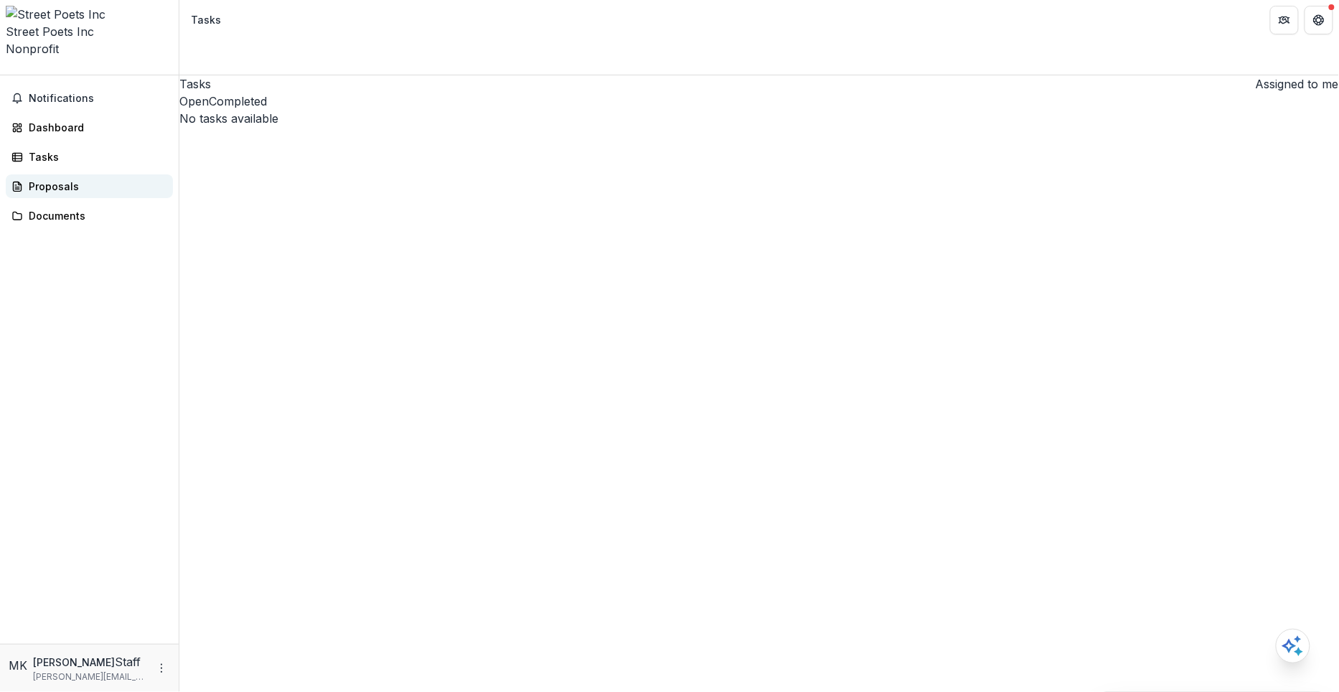
click at [70, 179] on div "Proposals" at bounding box center [95, 186] width 133 height 15
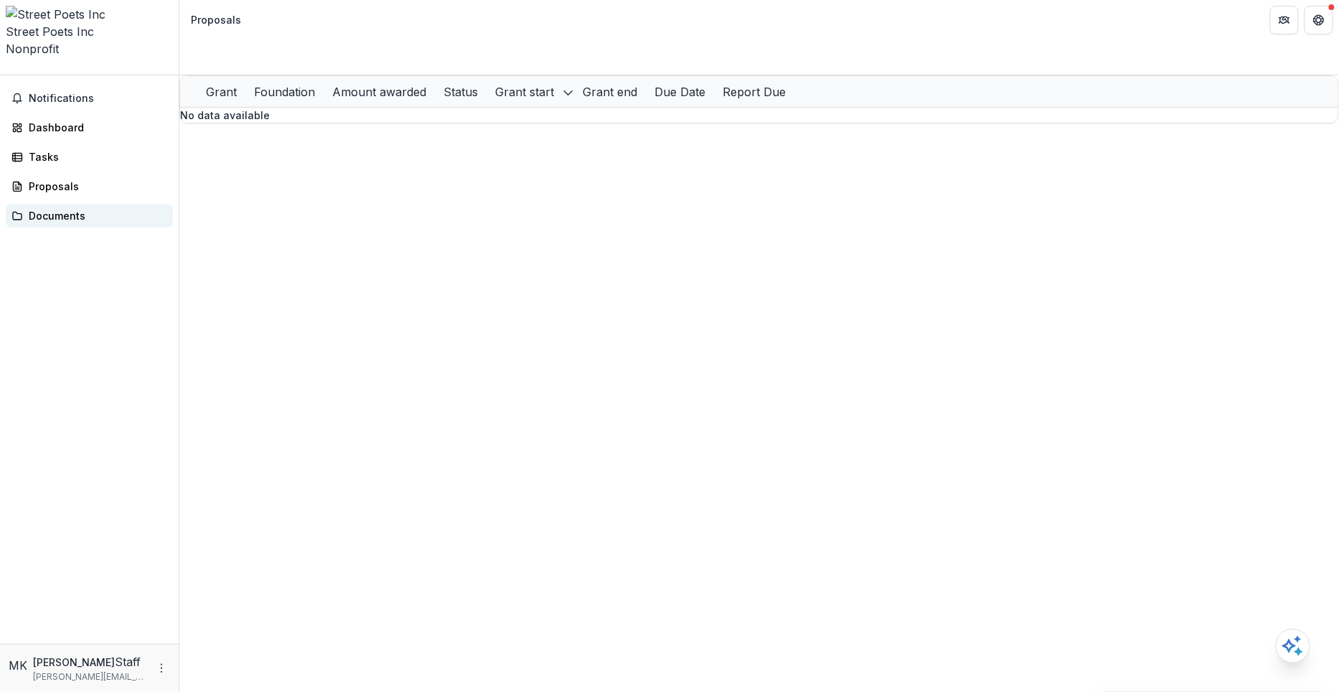
click at [73, 208] on div "Documents" at bounding box center [95, 215] width 133 height 15
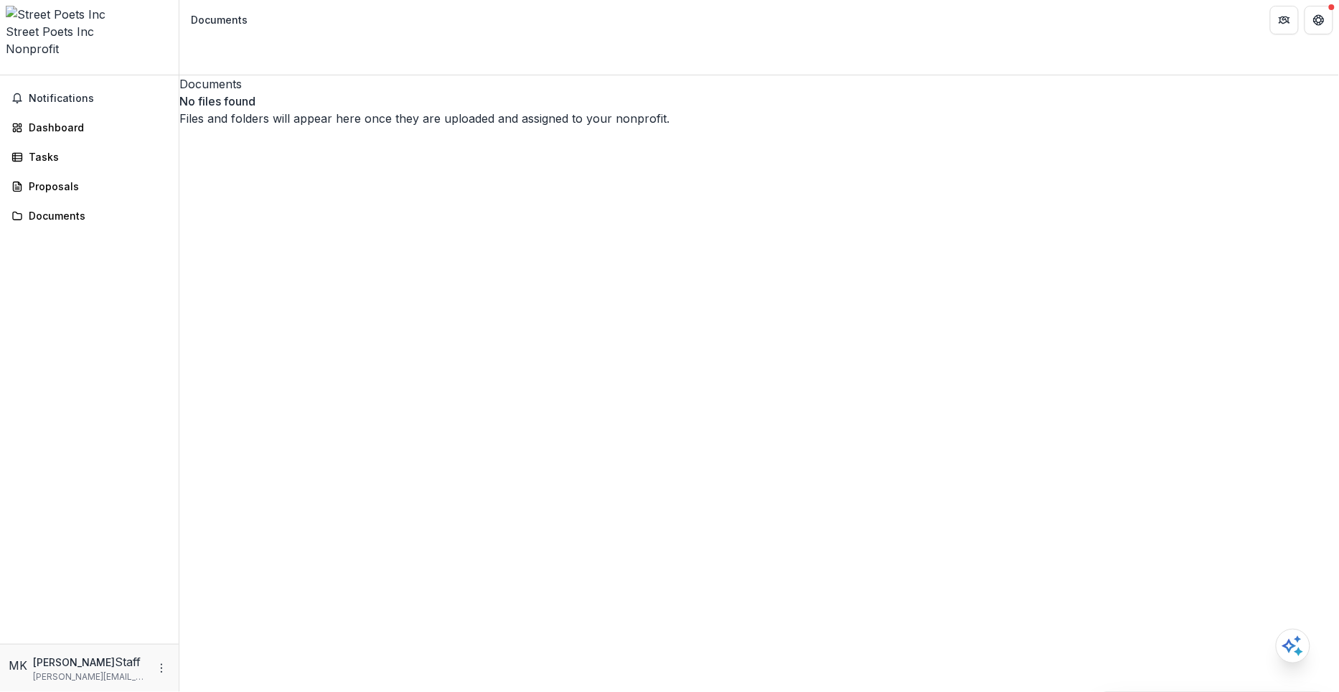
click at [6, 70] on icon "Open entity switcher" at bounding box center [6, 70] width 0 height 0
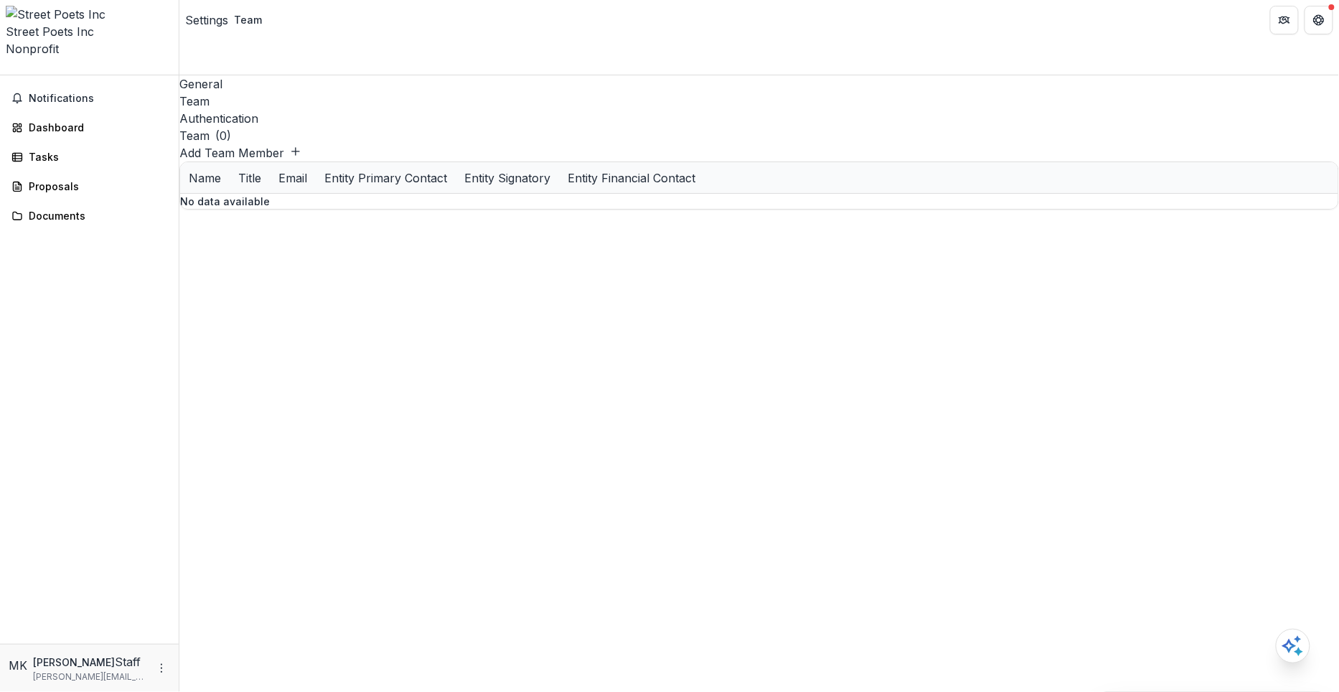
click at [210, 75] on div "General" at bounding box center [759, 83] width 1160 height 17
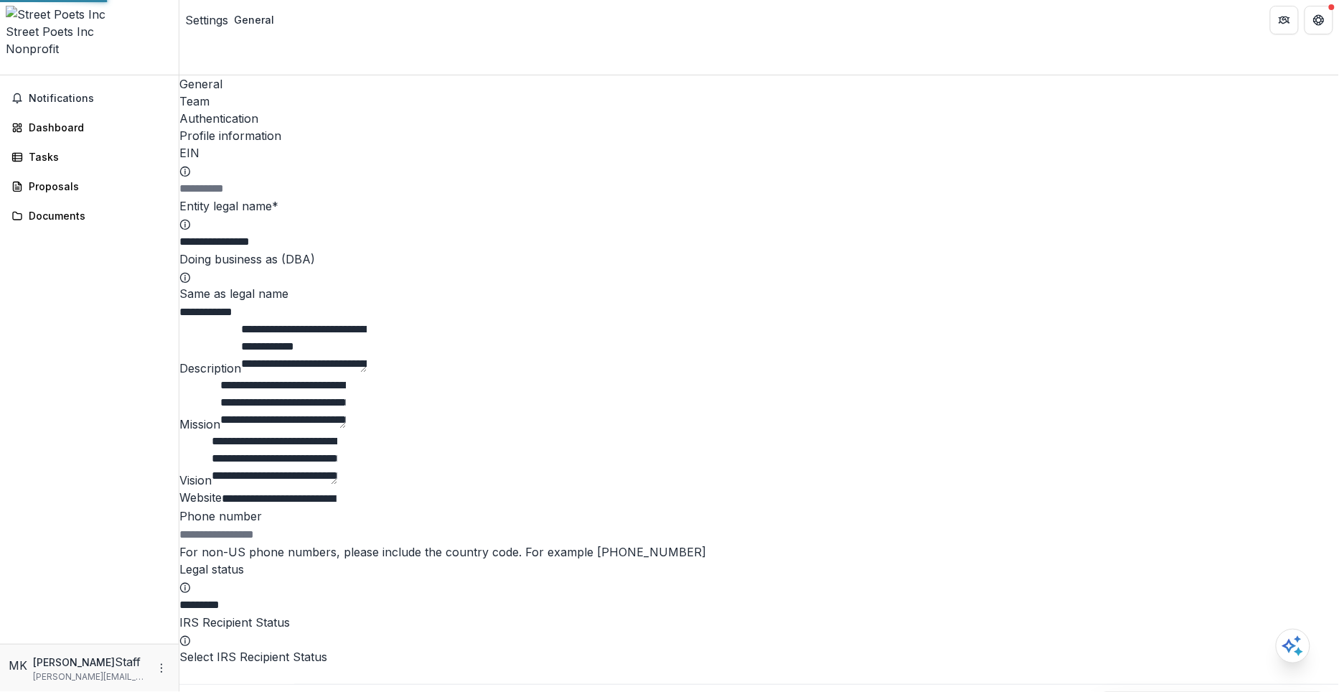
type input "**********"
click at [248, 93] on div "Team" at bounding box center [759, 101] width 1160 height 17
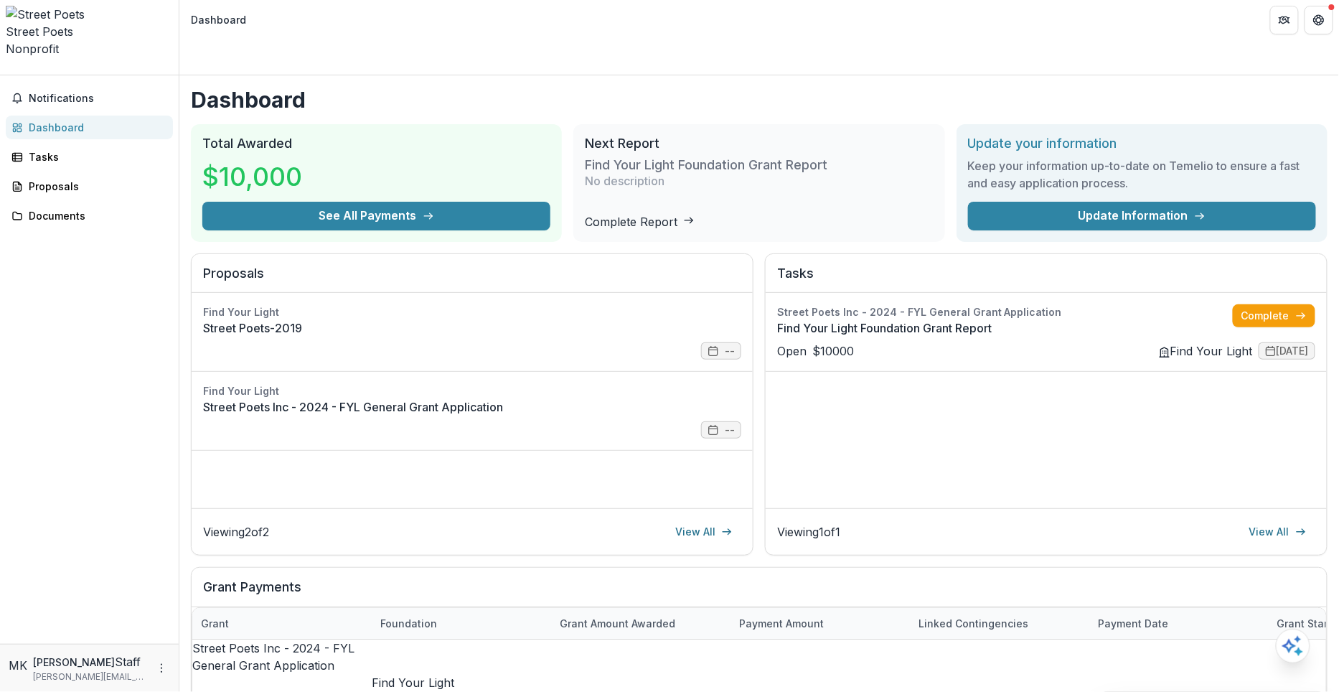
click at [6, 70] on button "Open entity switcher" at bounding box center [6, 70] width 0 height 0
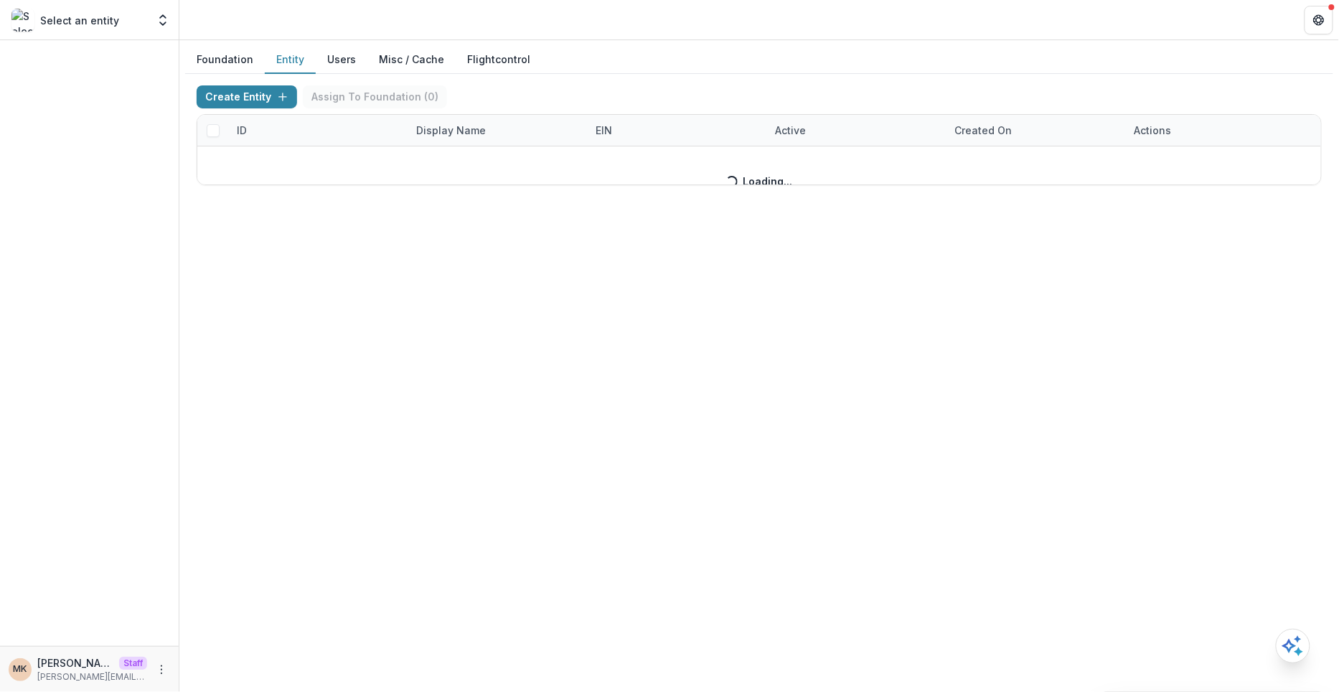
click at [293, 55] on button "Entity" at bounding box center [290, 60] width 51 height 28
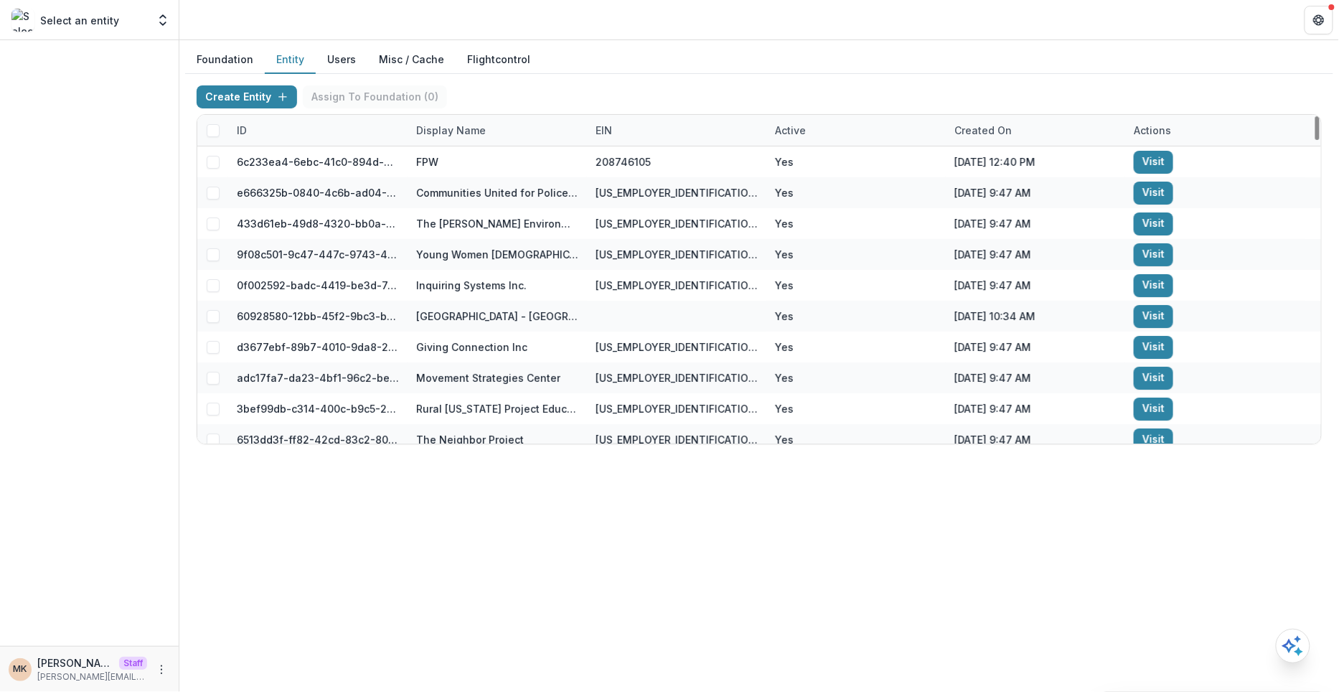
click at [456, 126] on div "Display Name" at bounding box center [451, 130] width 87 height 15
click at [456, 156] on input at bounding box center [497, 161] width 172 height 23
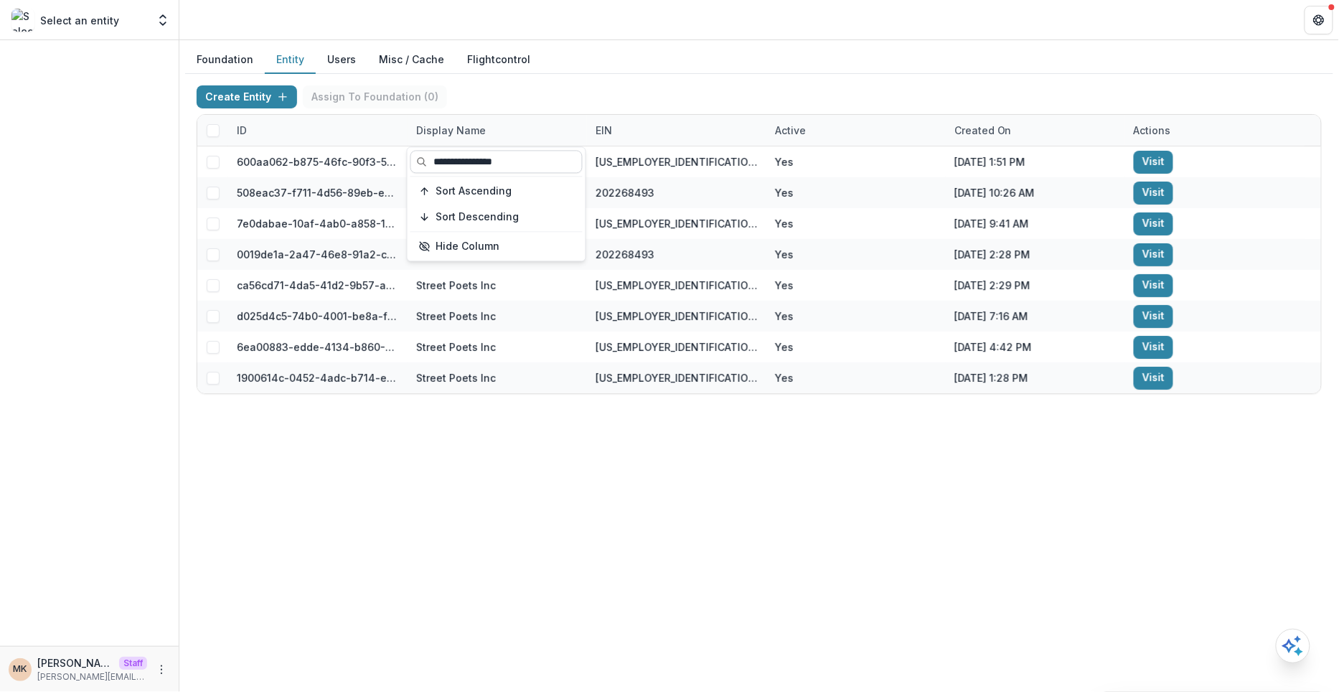
type input "**********"
click at [524, 435] on div "Foundation Entity Users Misc / Cache Flightcontrol Create Entity Assign To Foun…" at bounding box center [759, 366] width 1160 height 652
click at [341, 57] on button "Users" at bounding box center [342, 60] width 52 height 28
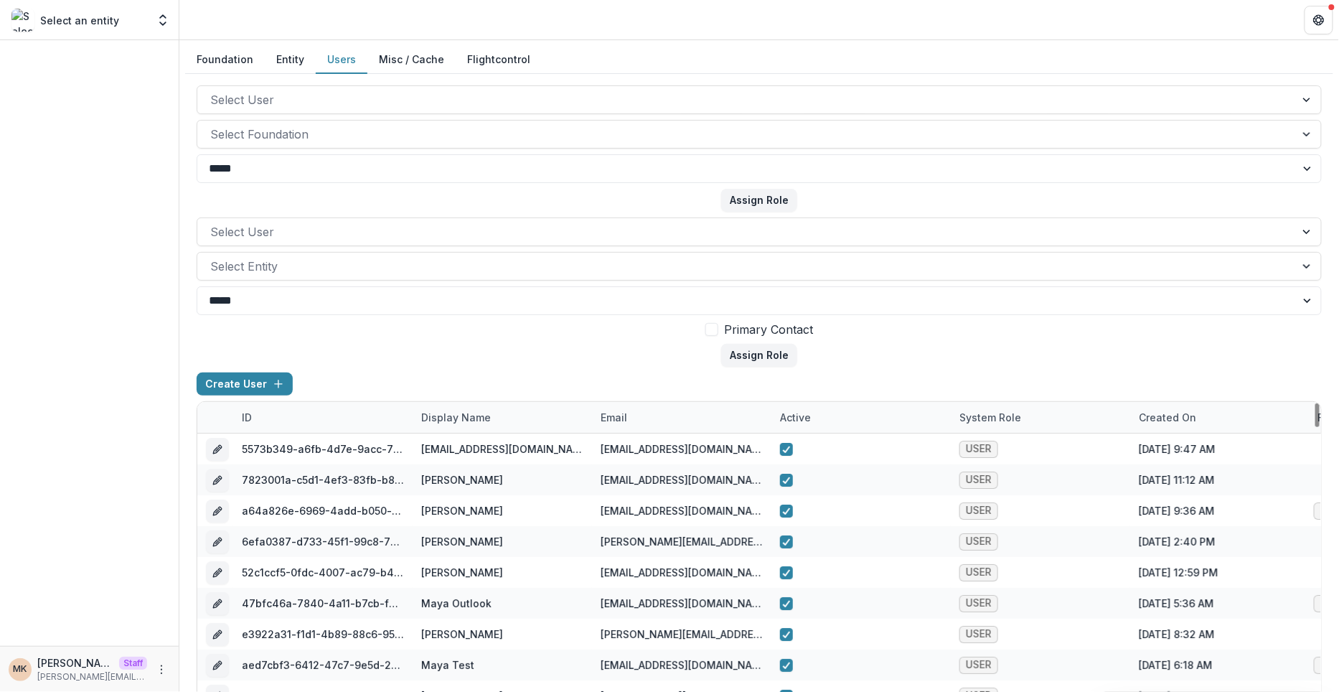
click at [622, 424] on div "email" at bounding box center [614, 417] width 44 height 15
click at [631, 449] on input at bounding box center [680, 448] width 172 height 23
paste input "**********"
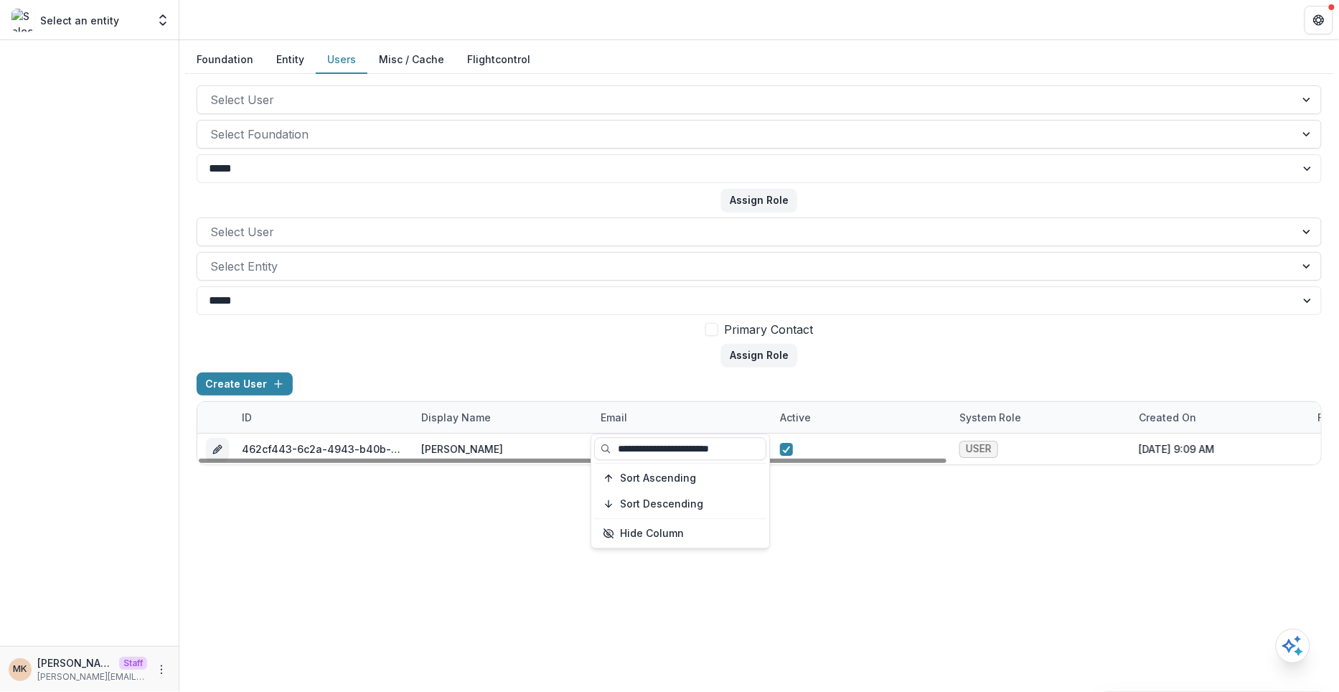
type input "**********"
click at [930, 391] on div "Create User" at bounding box center [760, 387] width 1126 height 29
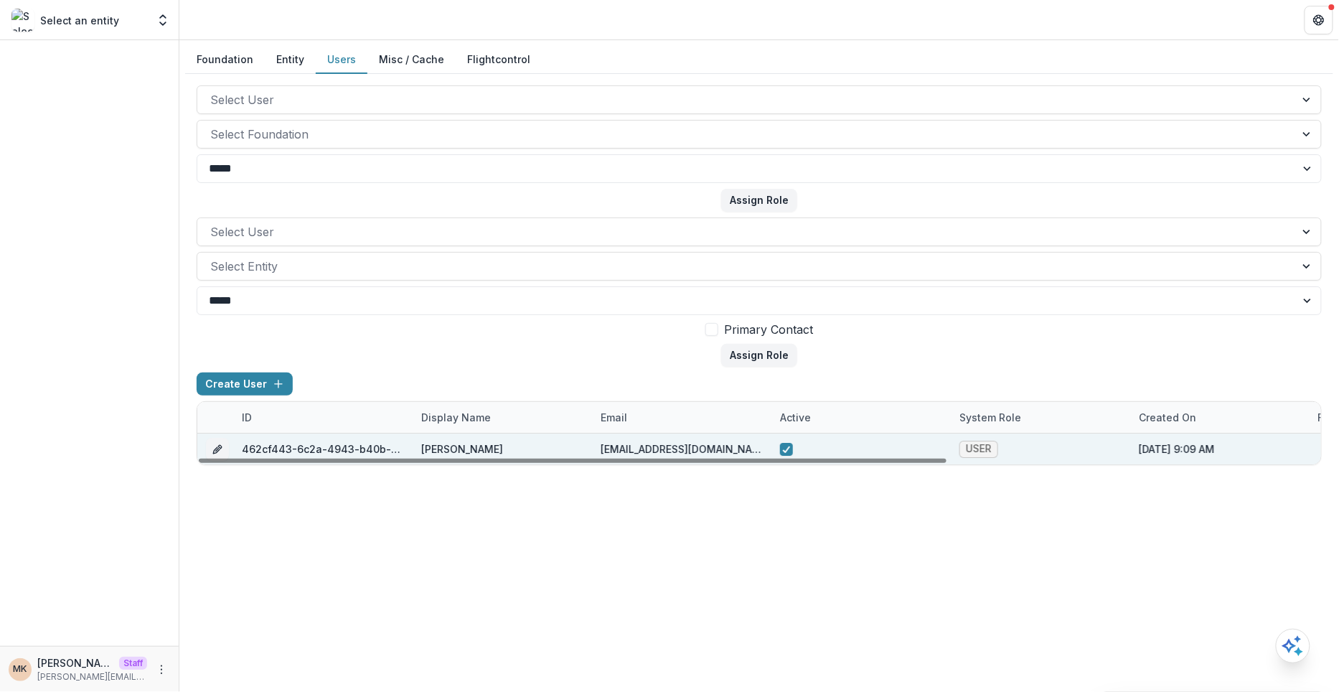
scroll to position [0, 561]
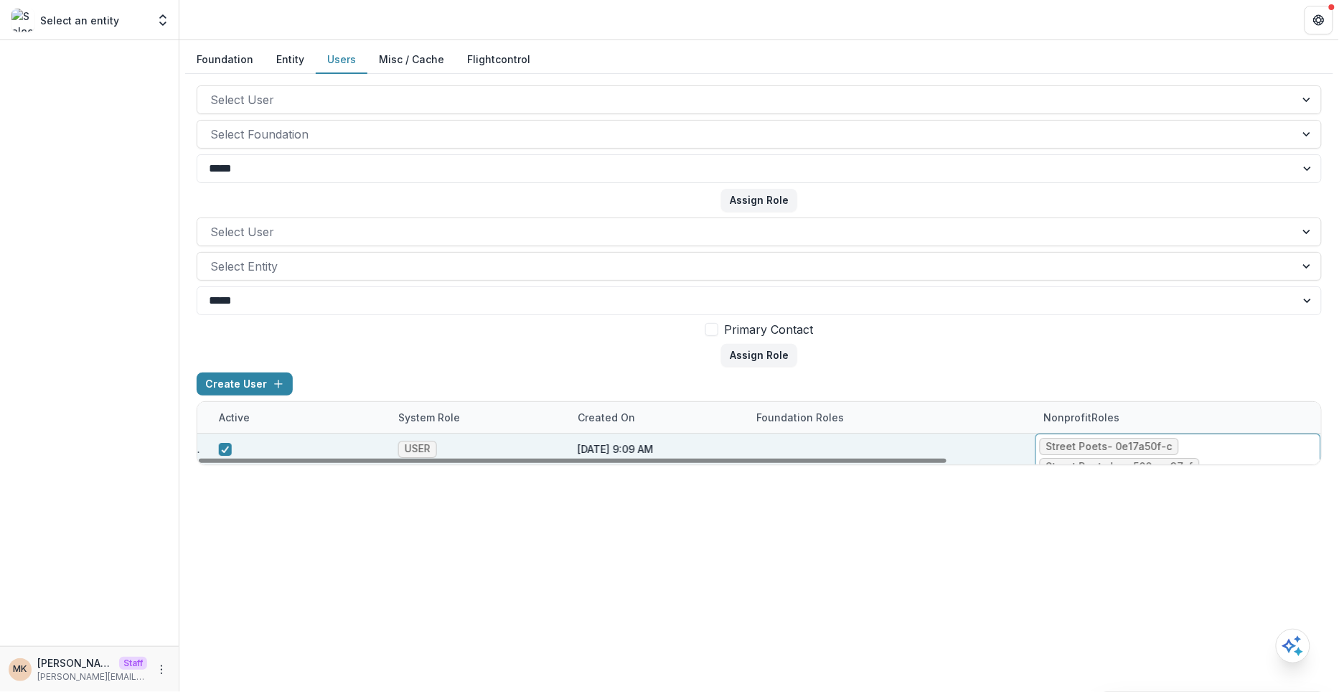
click at [1212, 449] on ul "Street Poets - 0e17a50f-c Street Poets Inc - 508eac37-f" at bounding box center [1178, 456] width 277 height 37
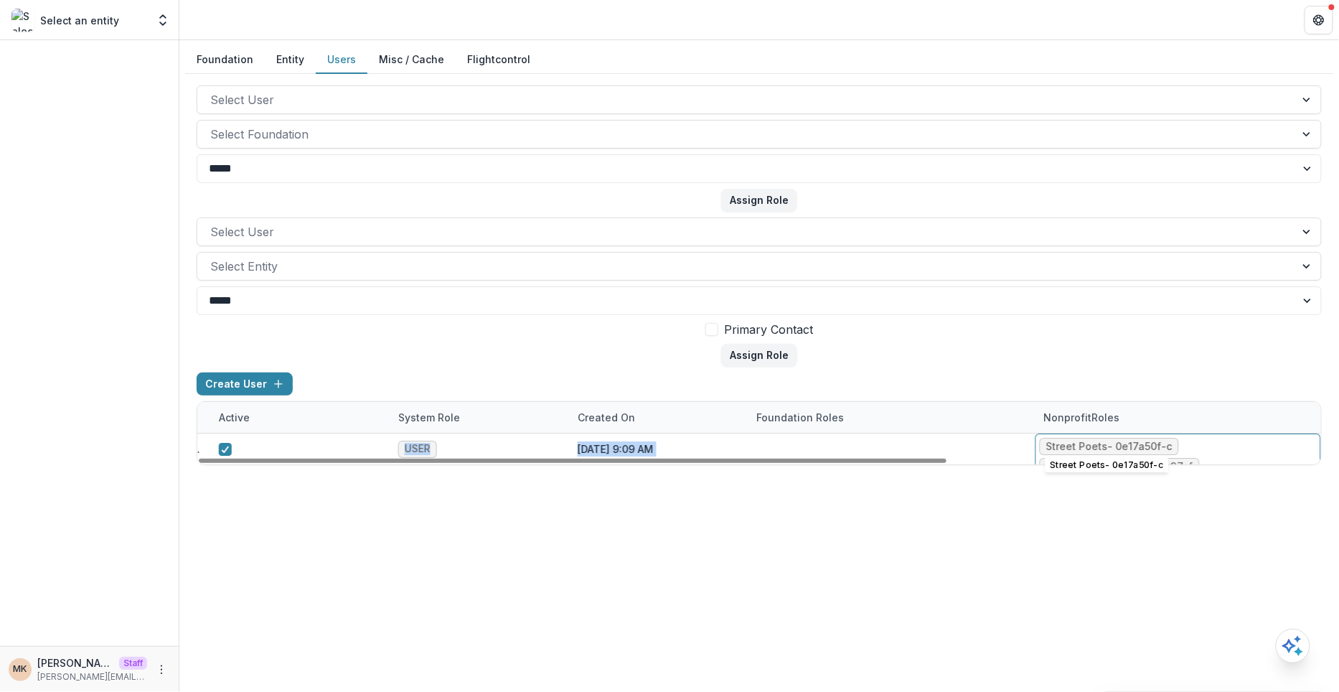
drag, startPoint x: 1047, startPoint y: 444, endPoint x: 1201, endPoint y: 518, distance: 170.8
click at [1201, 518] on div "**********" at bounding box center [759, 366] width 1160 height 652
click at [1200, 518] on div "**********" at bounding box center [759, 366] width 1160 height 652
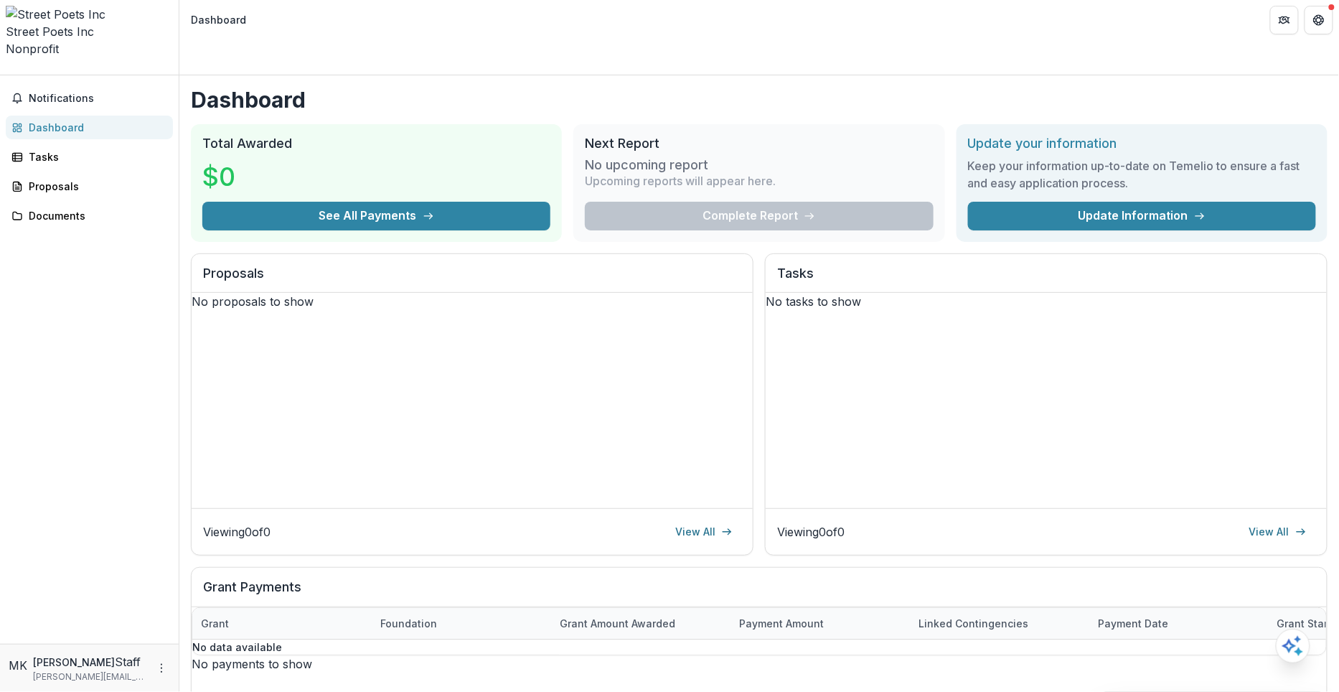
click at [174, 22] on div "Street Poets Inc Nonprofit Aggregate Analysis Foundations Temelio Demo Foundati…" at bounding box center [89, 40] width 179 height 69
click at [6, 70] on icon "Open entity switcher" at bounding box center [6, 70] width 0 height 0
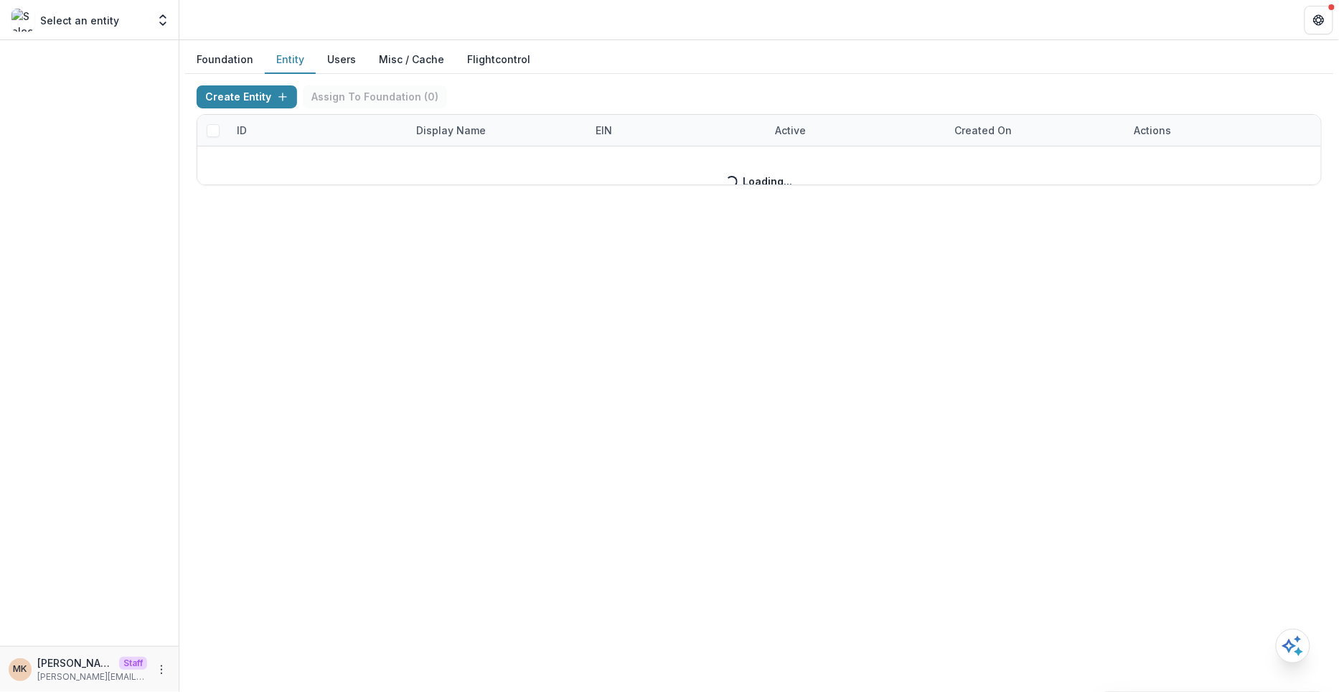
click at [288, 53] on button "Entity" at bounding box center [290, 60] width 51 height 28
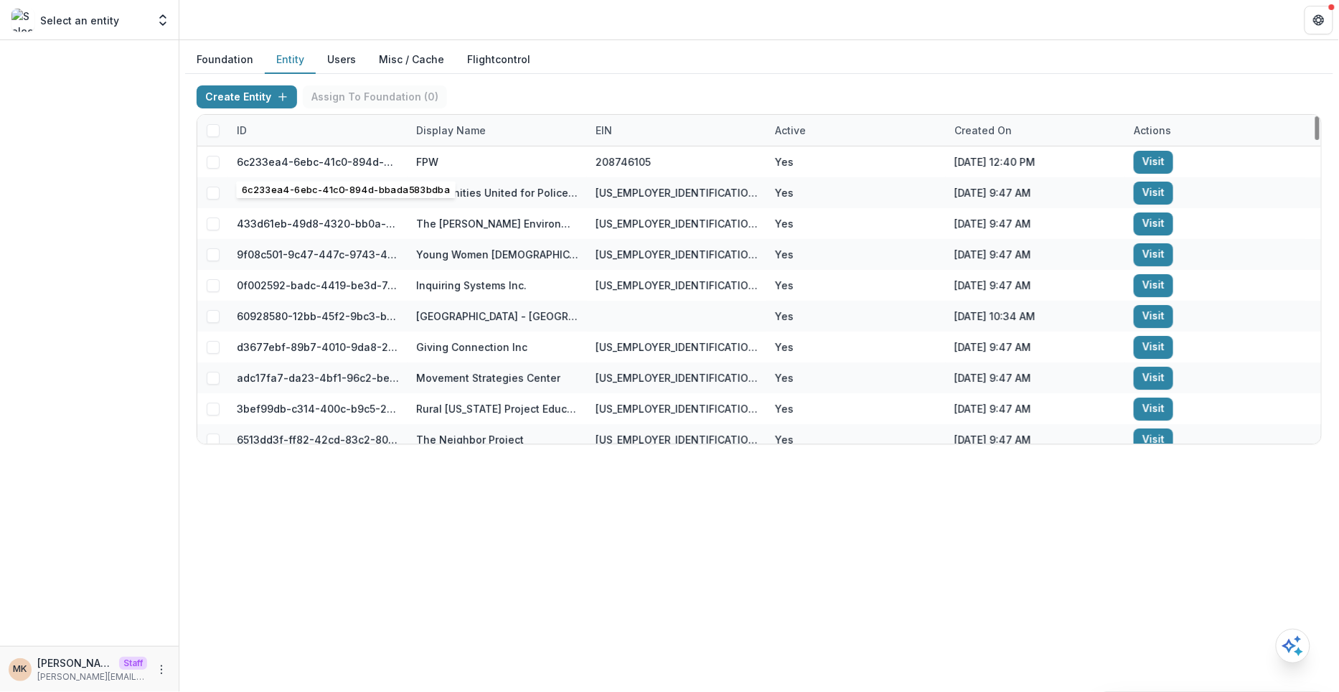
click at [260, 128] on div "ID" at bounding box center [317, 130] width 179 height 31
click at [258, 157] on input at bounding box center [317, 161] width 172 height 23
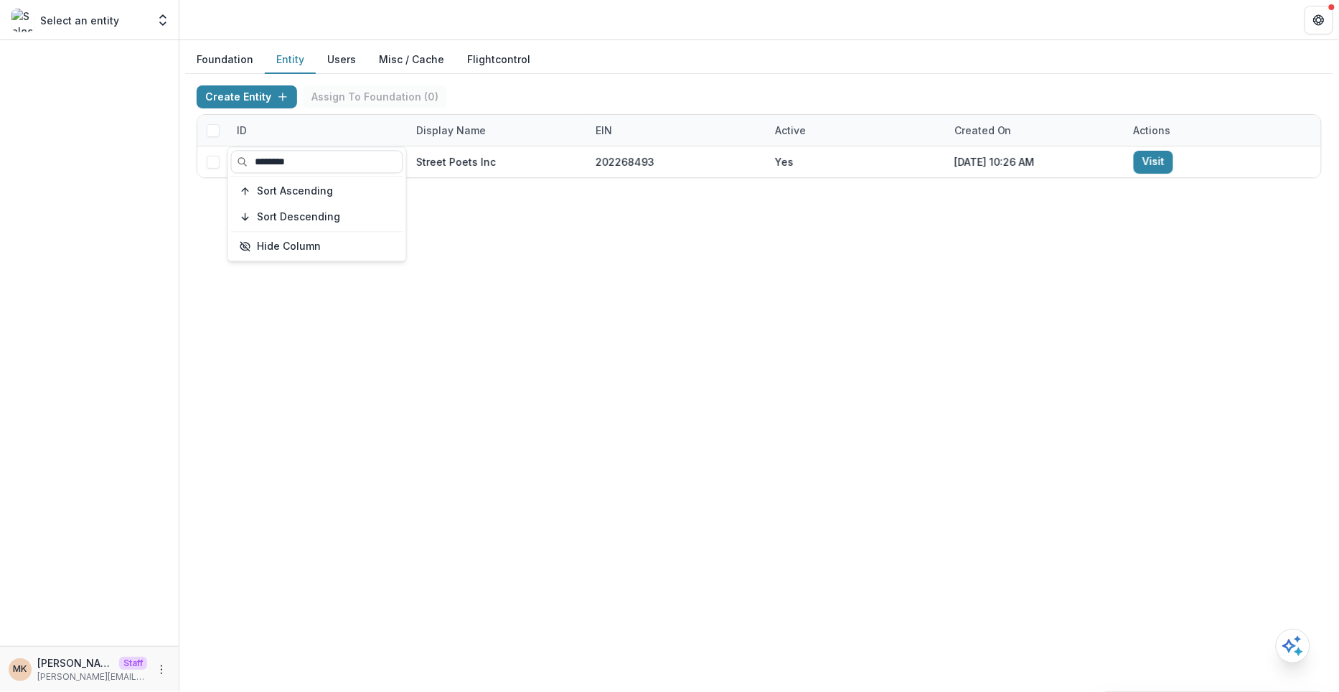
type input "********"
click at [866, 285] on div "Foundation Entity Users Misc / Cache Flightcontrol Create Entity Assign To Foun…" at bounding box center [759, 366] width 1160 height 652
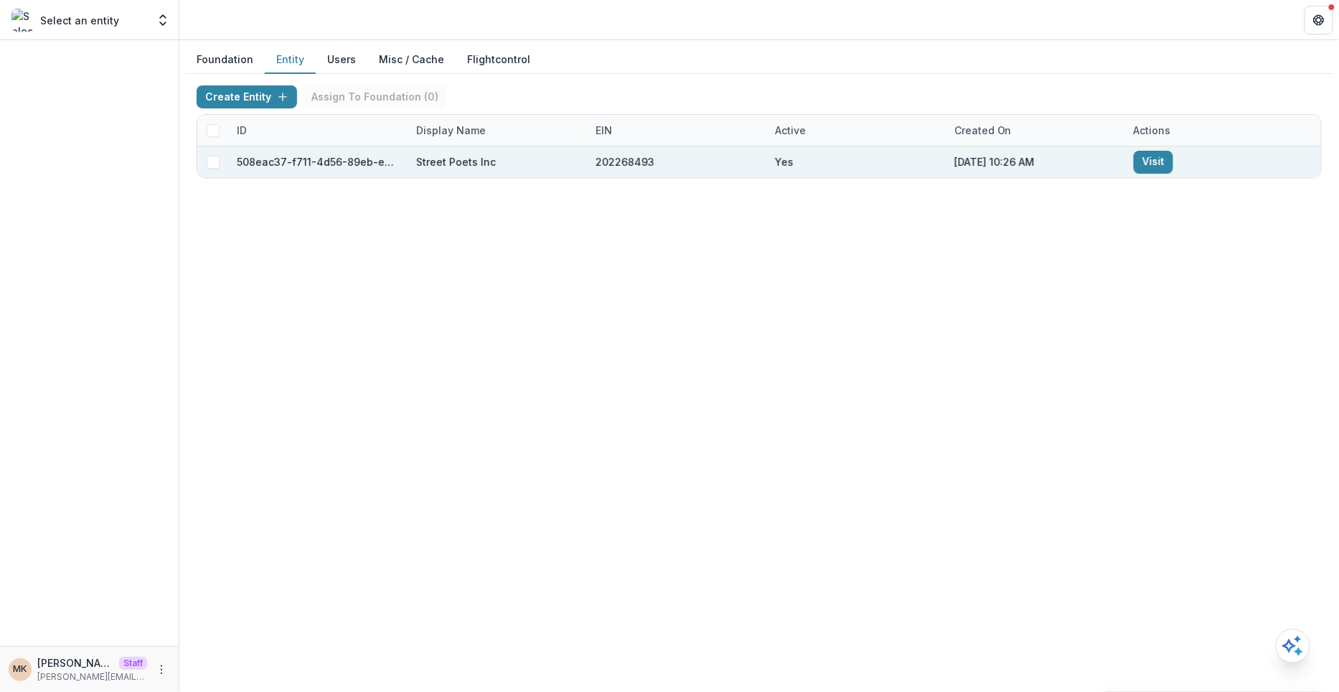
click at [211, 159] on span at bounding box center [213, 162] width 13 height 13
click at [357, 94] on button "Assign To Foundation ( 1 )" at bounding box center [373, 96] width 141 height 23
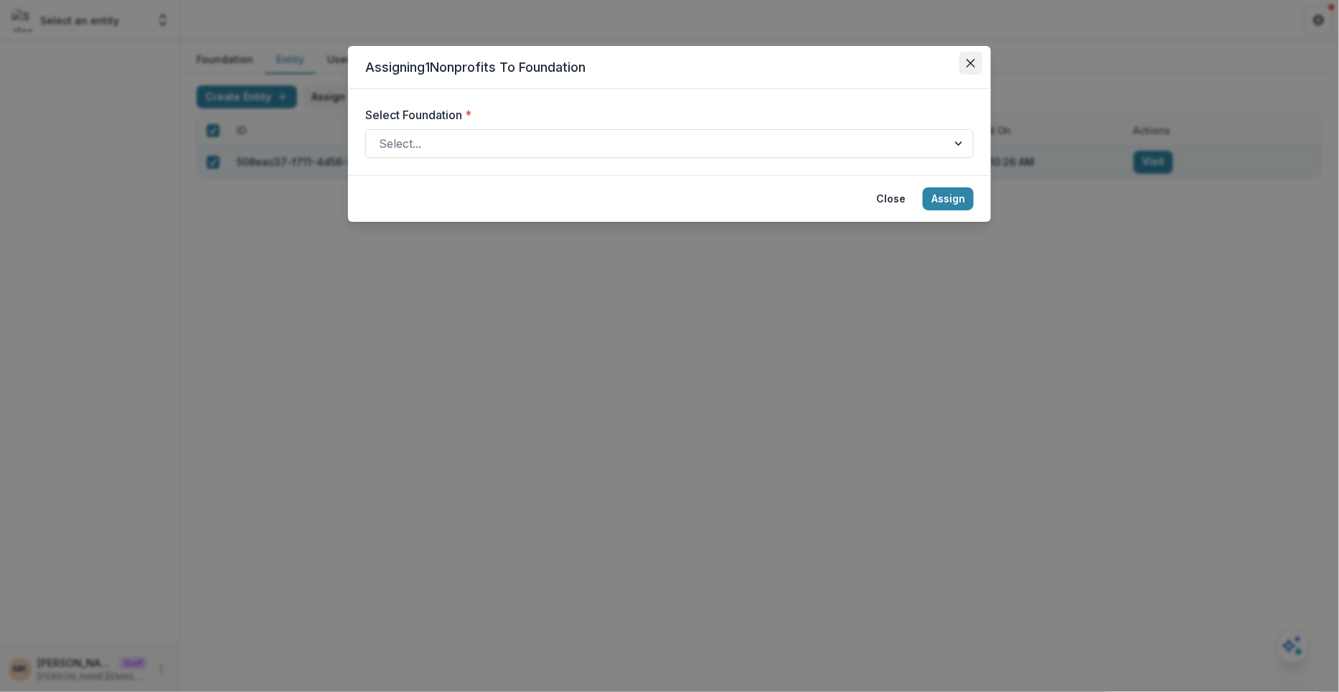
click at [967, 69] on button "Close" at bounding box center [971, 63] width 23 height 23
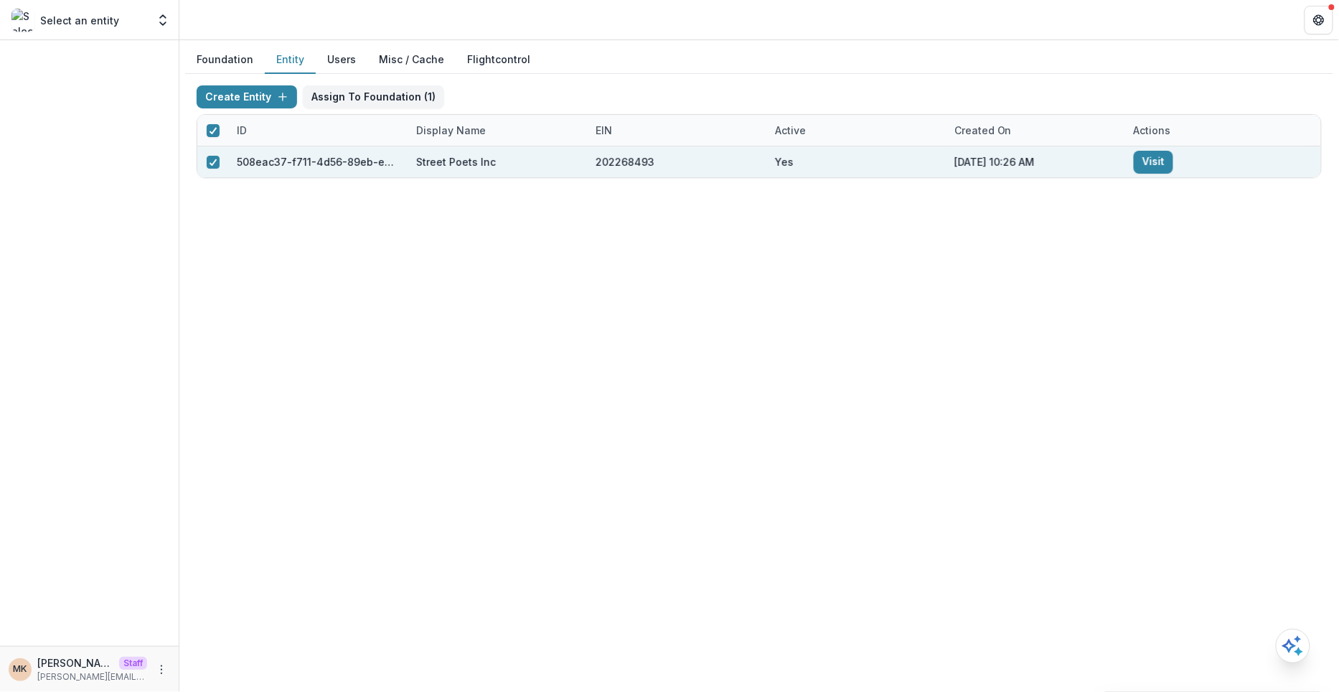
click at [1142, 165] on link "Visit" at bounding box center [1153, 162] width 39 height 23
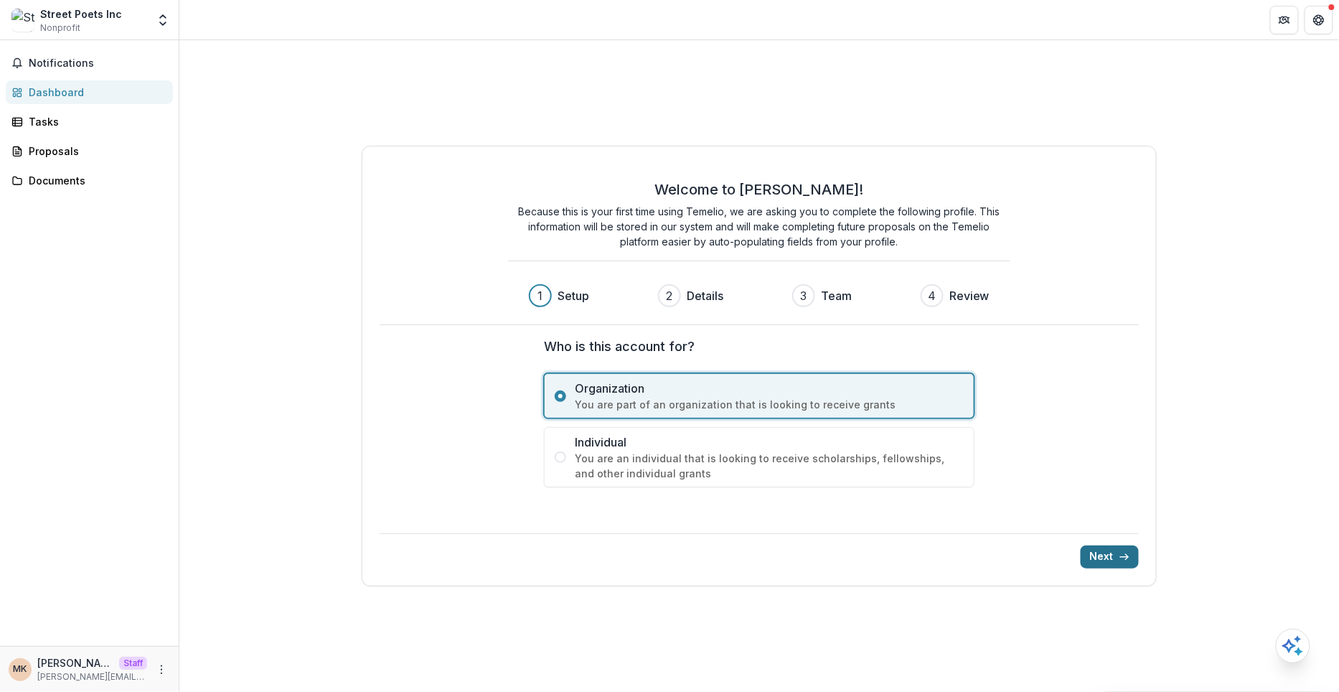
click at [1106, 548] on button "Next" at bounding box center [1110, 557] width 58 height 23
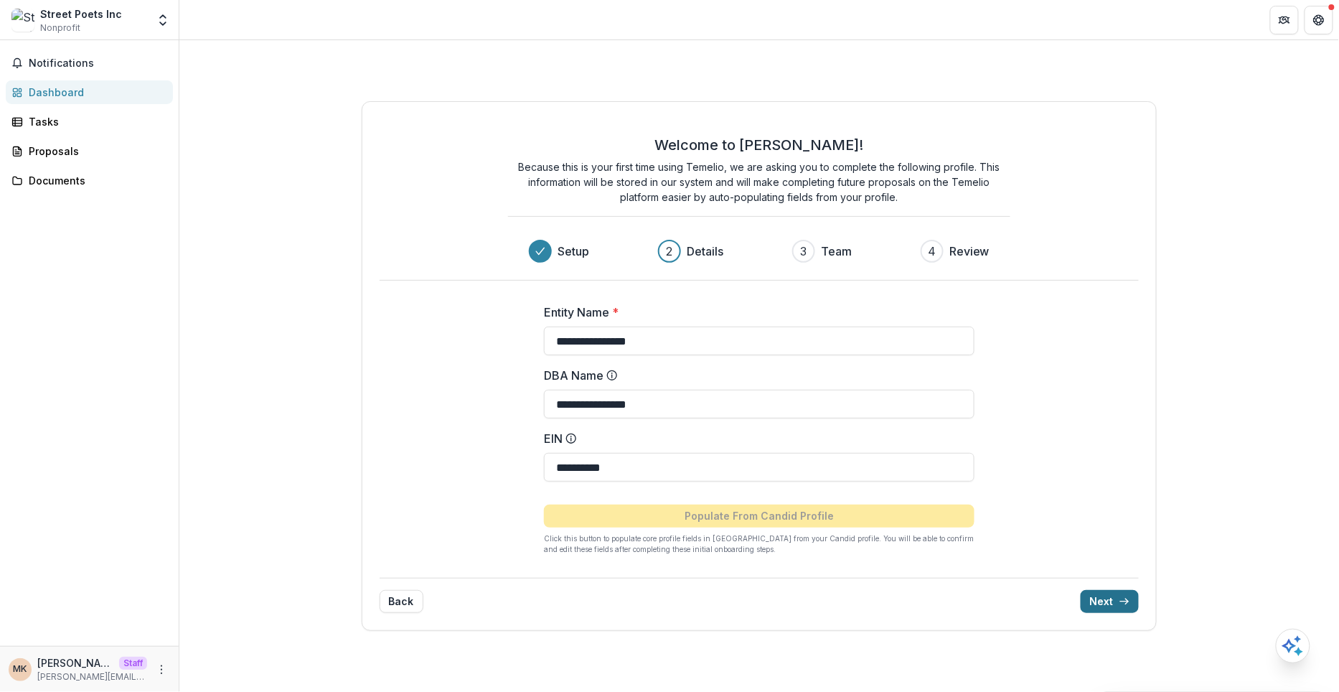
click at [1104, 606] on button "Next" at bounding box center [1110, 601] width 58 height 23
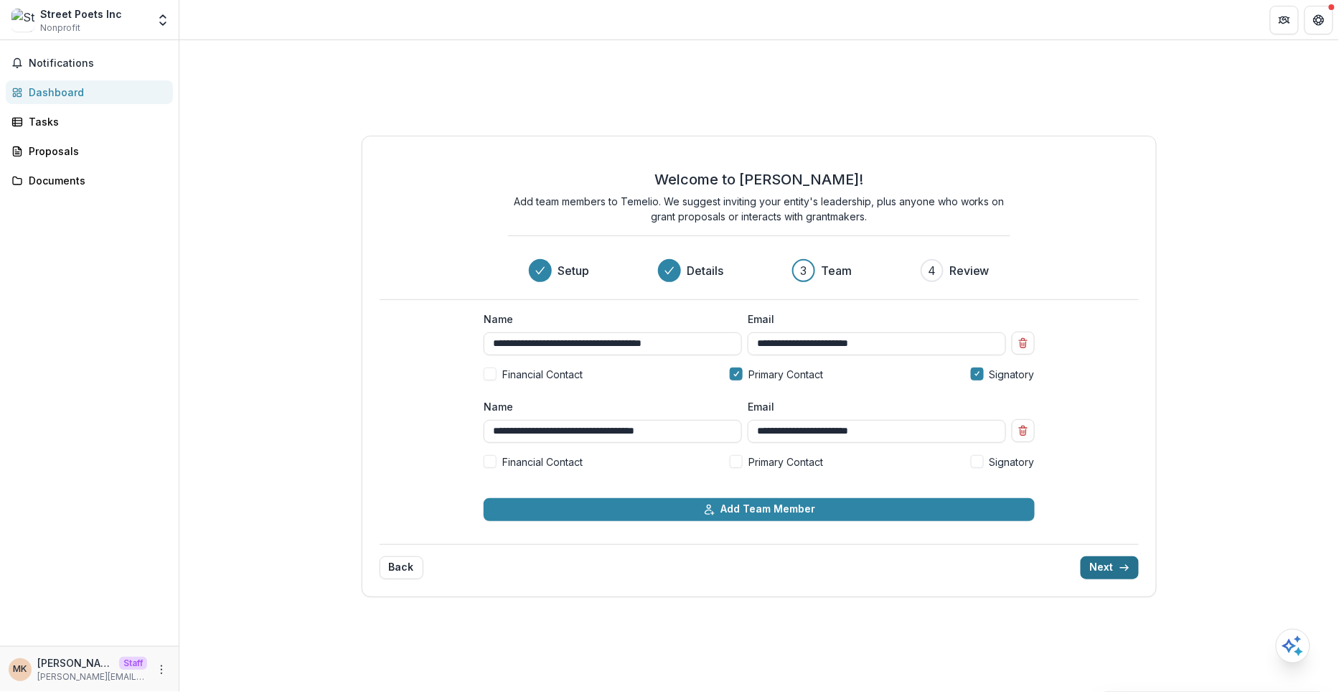
click at [1114, 565] on button "Next" at bounding box center [1110, 567] width 58 height 23
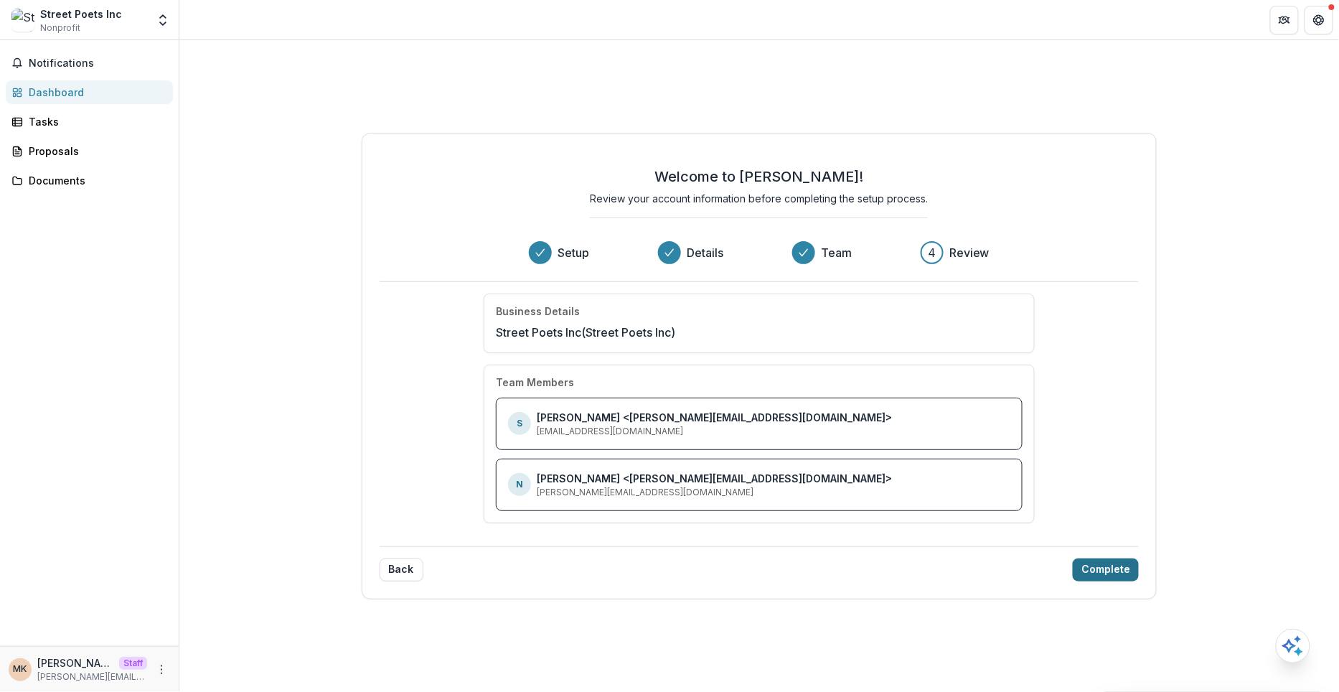
click at [1114, 565] on button "Complete" at bounding box center [1106, 569] width 66 height 23
